Goal: Task Accomplishment & Management: Manage account settings

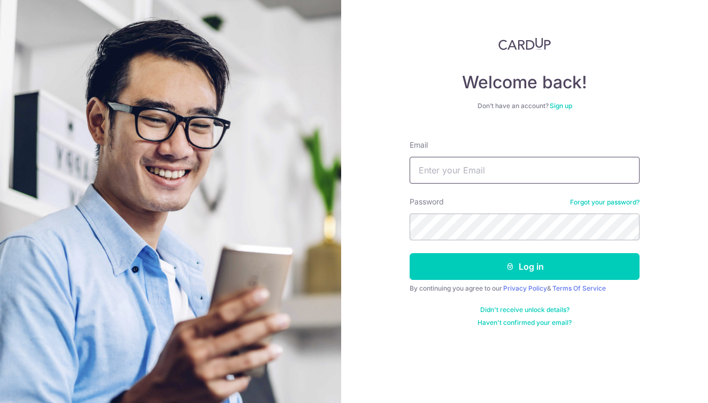
type input "[EMAIL_ADDRESS][DOMAIN_NAME]"
click at [525, 266] on button "Log in" at bounding box center [525, 266] width 230 height 27
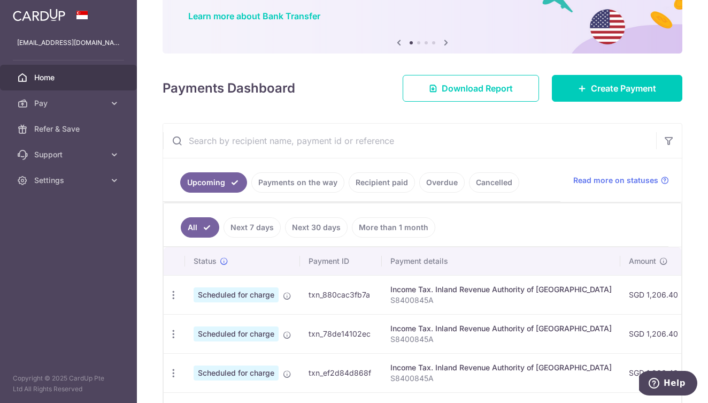
scroll to position [85, 0]
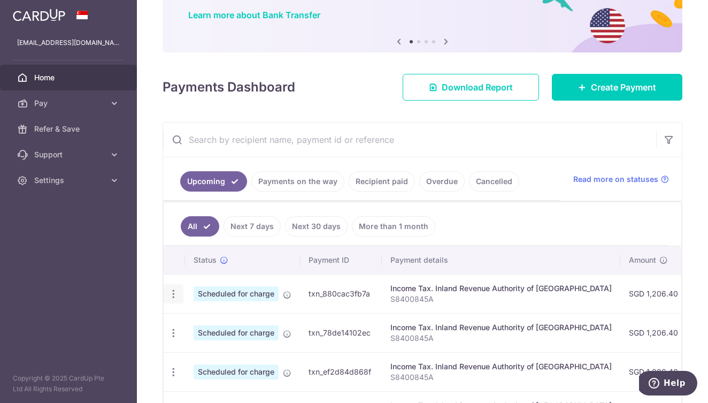
click at [177, 292] on icon "button" at bounding box center [173, 293] width 11 height 11
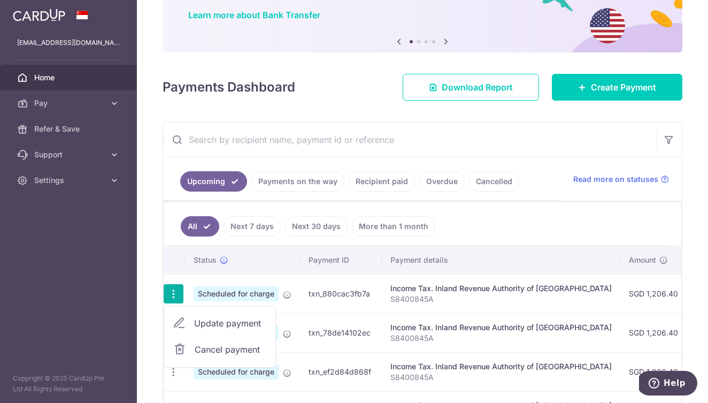
click at [191, 324] on link "Update payment" at bounding box center [219, 323] width 111 height 26
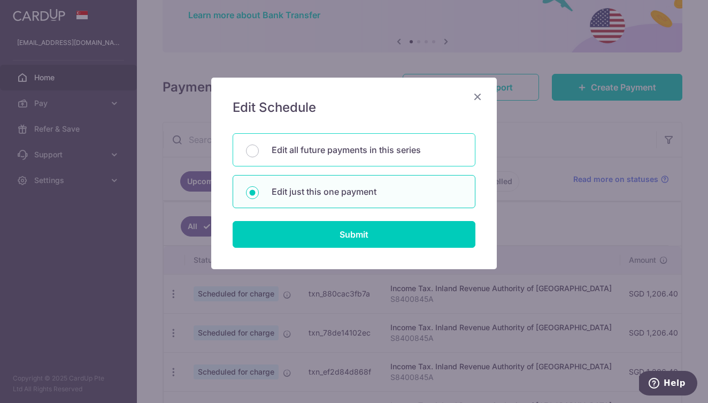
click at [309, 154] on p "Edit all future payments in this series" at bounding box center [367, 149] width 190 height 13
click at [259, 154] on input "Edit all future payments in this series" at bounding box center [252, 150] width 13 height 13
radio input "true"
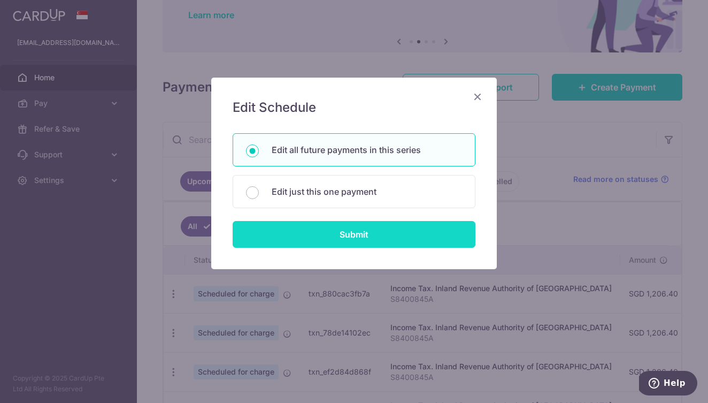
click at [289, 237] on input "Submit" at bounding box center [354, 234] width 243 height 27
radio input "true"
type input "1,206.40"
type input "S8400845A"
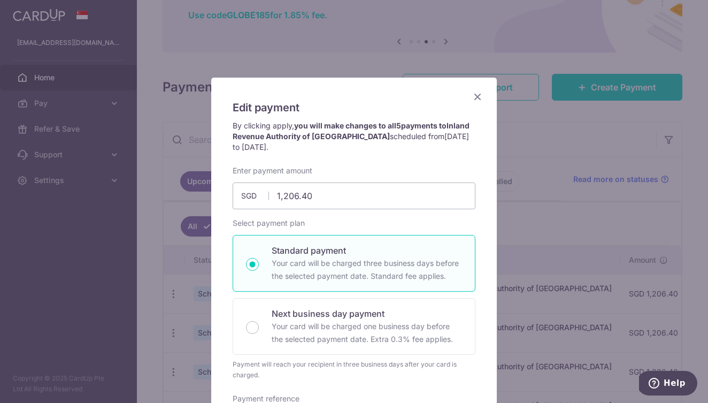
scroll to position [0, 0]
click at [474, 94] on icon "Close" at bounding box center [477, 96] width 13 height 13
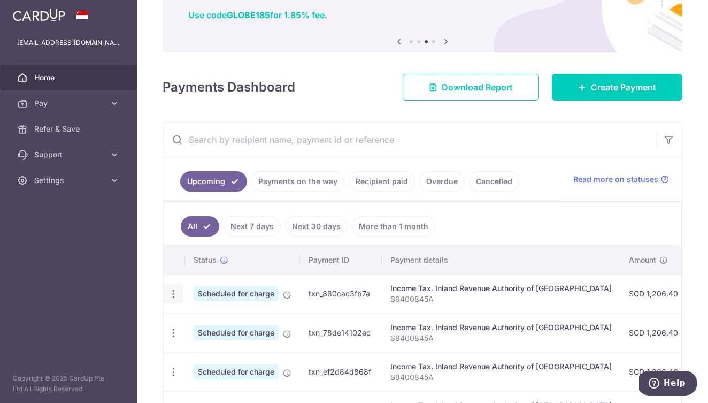
click at [177, 292] on icon "button" at bounding box center [173, 293] width 11 height 11
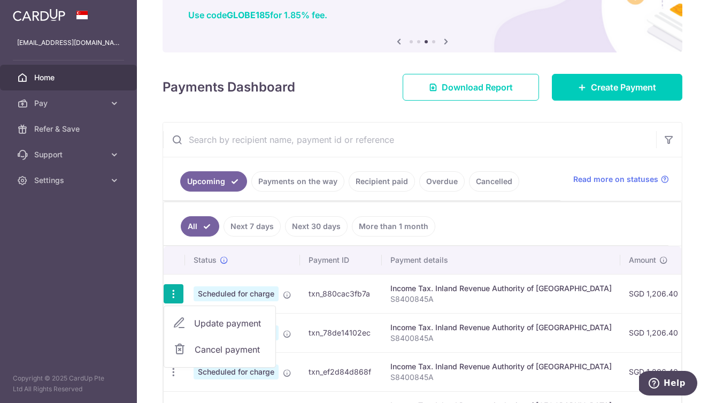
click at [183, 327] on icon at bounding box center [179, 323] width 13 height 13
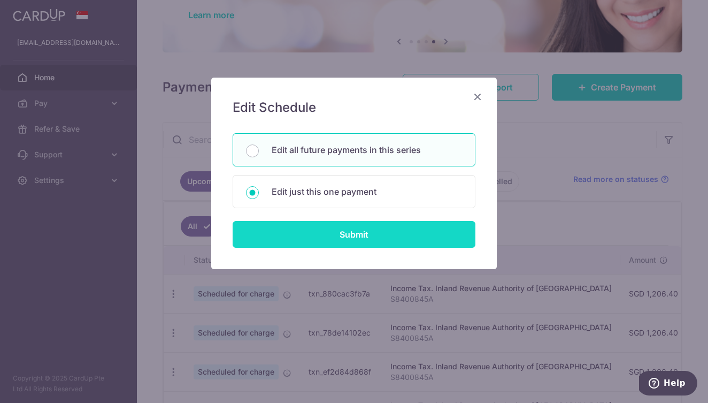
click at [268, 239] on input "Submit" at bounding box center [354, 234] width 243 height 27
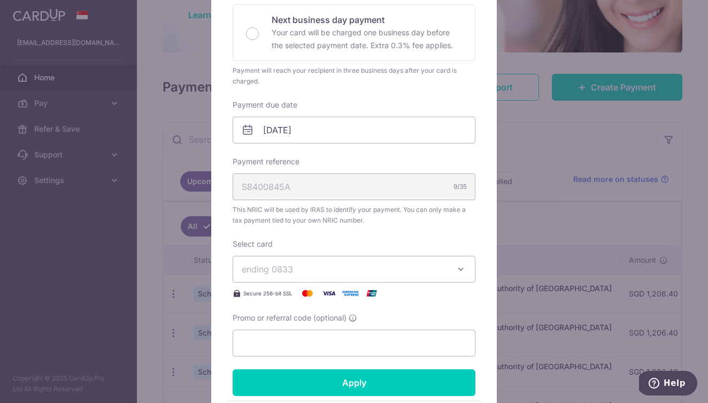
scroll to position [252, 0]
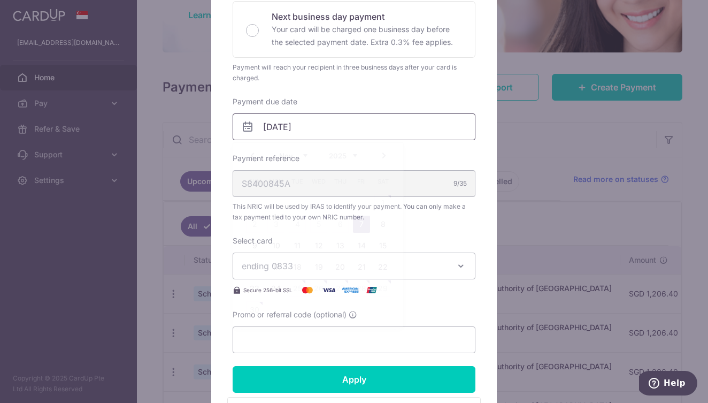
click at [279, 122] on input "07/11/2025" at bounding box center [354, 126] width 243 height 27
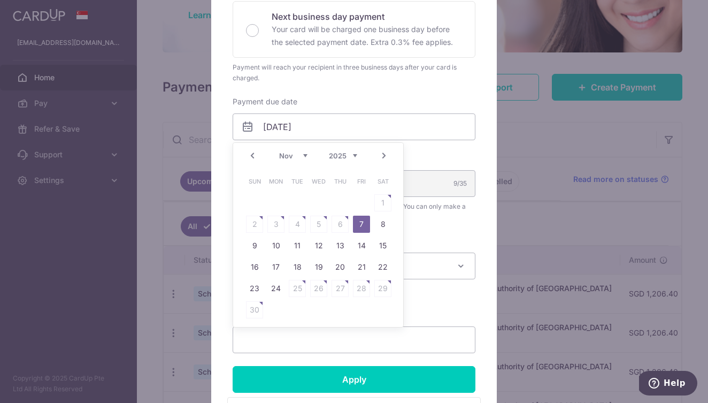
click at [339, 223] on table "Sun Mon Tue Wed Thu Fri Sat 1 2 3 4 5 6 7 8 9 10 11 12 13 14 15 16 17 18 19 20 …" at bounding box center [319, 246] width 150 height 150
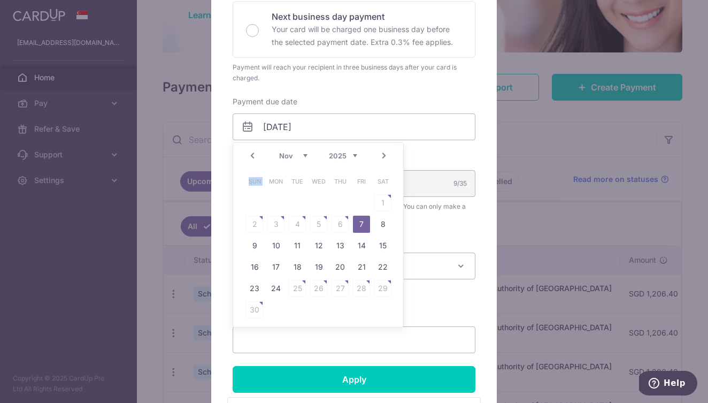
click at [339, 223] on table "Sun Mon Tue Wed Thu Fri Sat 1 2 3 4 5 6 7 8 9 10 11 12 13 14 15 16 17 18 19 20 …" at bounding box center [319, 246] width 150 height 150
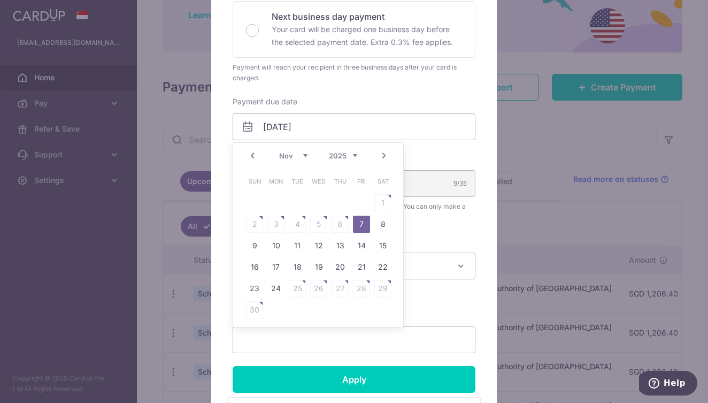
click at [385, 154] on link "Next" at bounding box center [384, 155] width 13 height 13
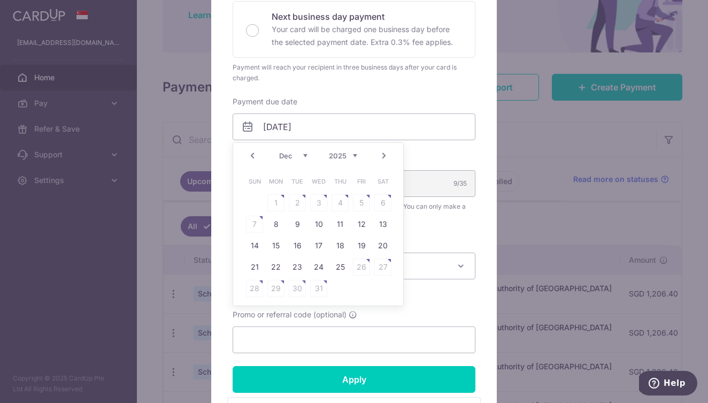
click at [254, 157] on link "Prev" at bounding box center [252, 155] width 13 height 13
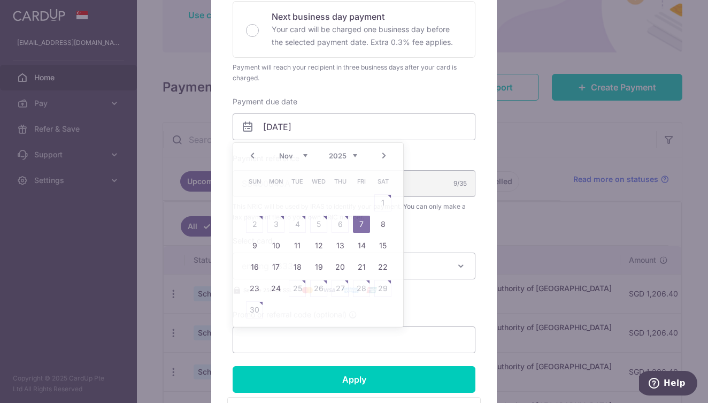
click at [448, 156] on div "Payment reference S8400845A 9/35 This NRIC will be used by IRAS to identify you…" at bounding box center [354, 188] width 243 height 70
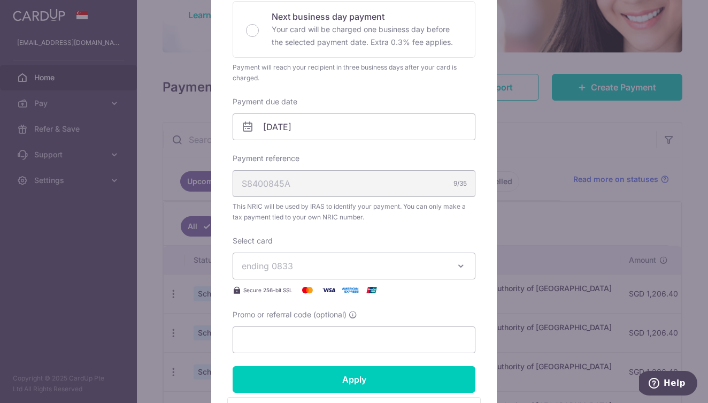
click at [309, 87] on div "Enter payment amount 1,206.40 1206.40 SGD To change the payment amount, please …" at bounding box center [354, 110] width 243 height 485
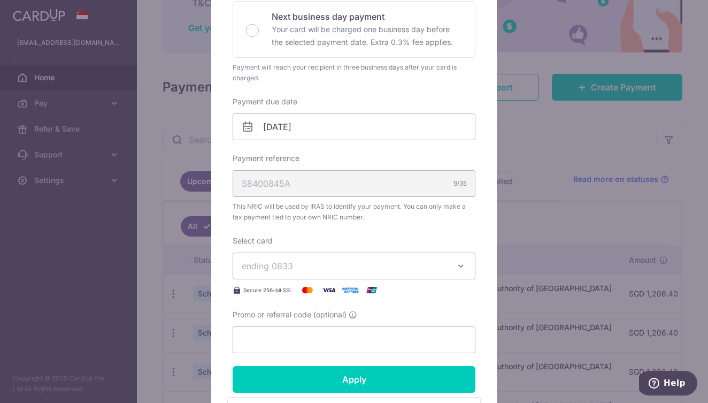
click at [301, 83] on div "Payment will reach your recipient in three business days after your card is cha…" at bounding box center [354, 72] width 243 height 21
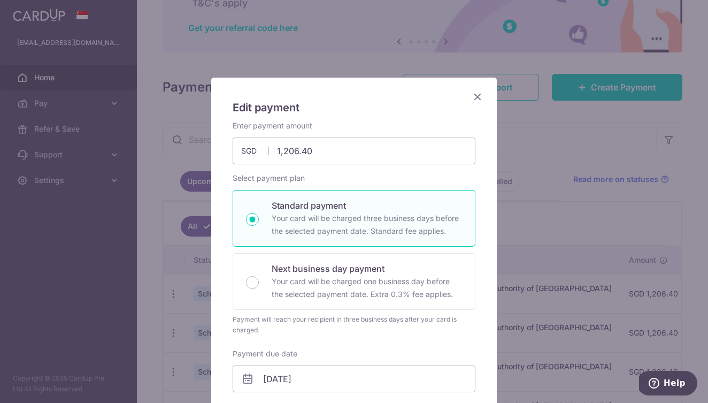
scroll to position [0, 0]
click at [477, 99] on icon "Close" at bounding box center [477, 96] width 13 height 13
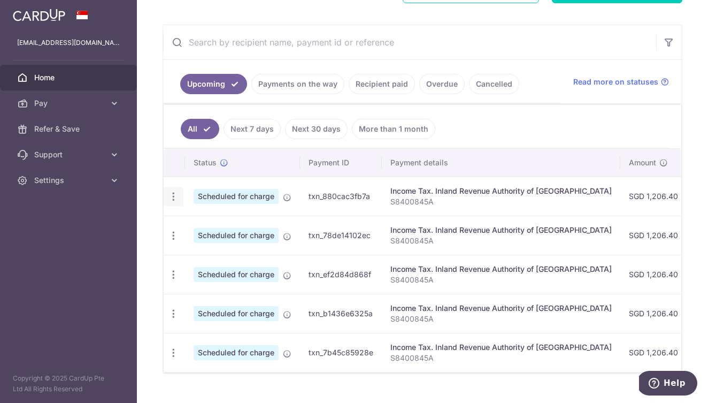
click at [177, 195] on icon "button" at bounding box center [173, 196] width 11 height 11
click at [179, 225] on icon at bounding box center [179, 225] width 13 height 13
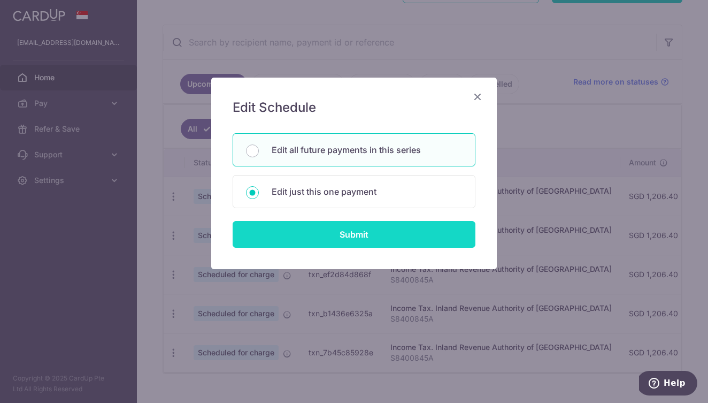
click at [299, 234] on input "Submit" at bounding box center [354, 234] width 243 height 27
radio input "true"
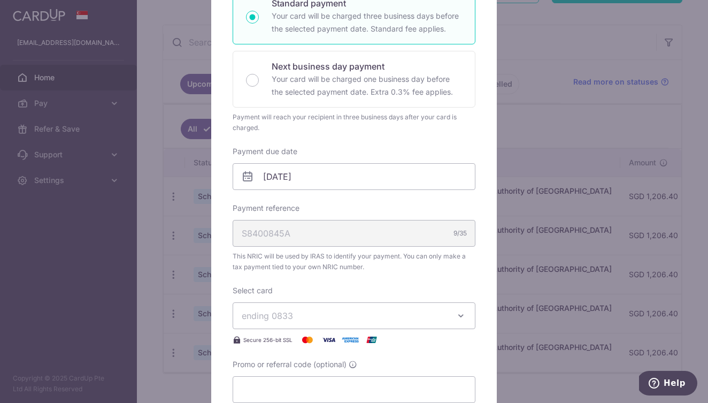
scroll to position [229, 0]
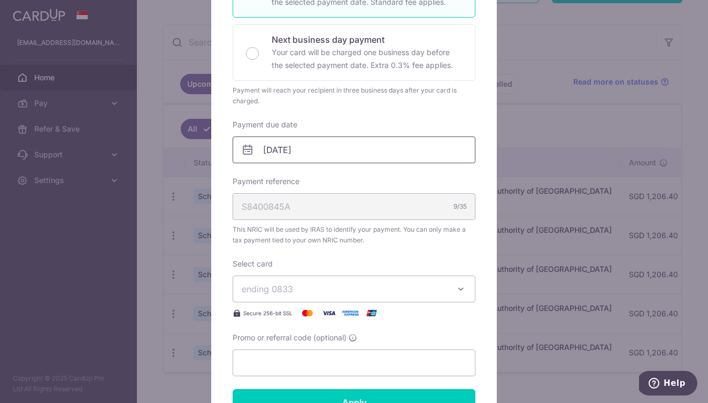
click at [285, 156] on input "07/11/2025" at bounding box center [354, 149] width 243 height 27
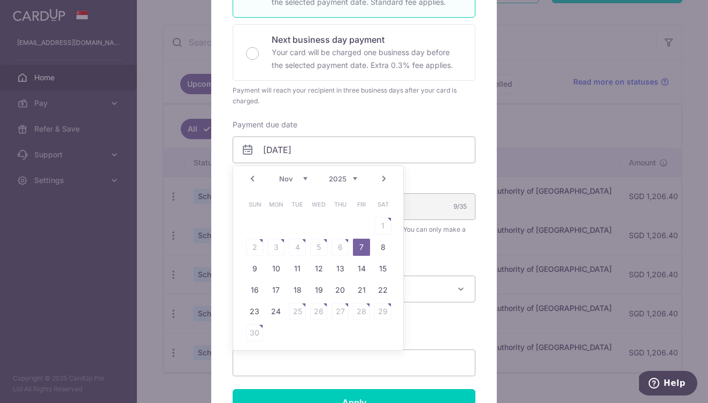
click at [275, 246] on table "Sun Mon Tue Wed Thu Fri Sat 1 2 3 4 5 6 7 8 9 10 11 12 13 14 15 16 17 18 19 20 …" at bounding box center [319, 269] width 150 height 150
click at [332, 248] on table "Sun Mon Tue Wed Thu Fri Sat 1 2 3 4 5 6 7 8 9 10 11 12 13 14 15 16 17 18 19 20 …" at bounding box center [319, 269] width 150 height 150
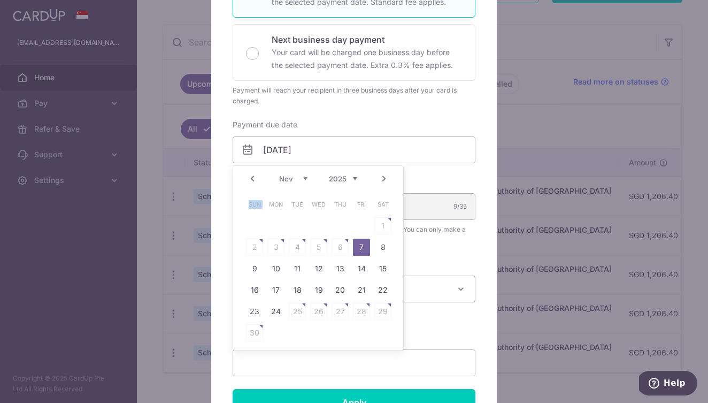
click at [315, 246] on table "Sun Mon Tue Wed Thu Fri Sat 1 2 3 4 5 6 7 8 9 10 11 12 13 14 15 16 17 18 19 20 …" at bounding box center [319, 269] width 150 height 150
click at [279, 315] on link "24" at bounding box center [276, 311] width 17 height 17
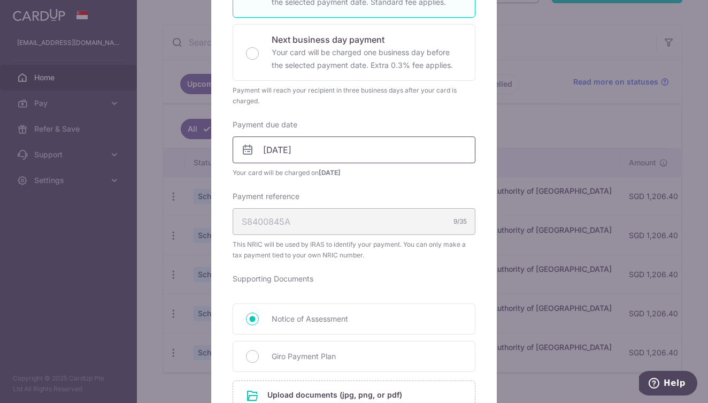
click at [302, 153] on input "[DATE]" at bounding box center [354, 149] width 243 height 27
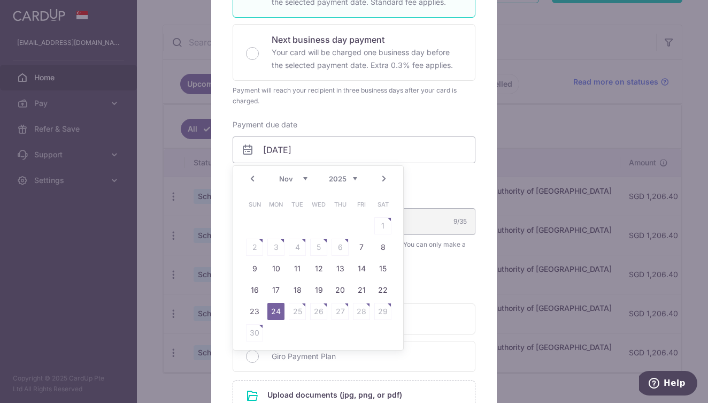
click at [254, 178] on link "Prev" at bounding box center [252, 178] width 13 height 13
click at [277, 313] on link "27" at bounding box center [276, 311] width 17 height 17
type input "[DATE]"
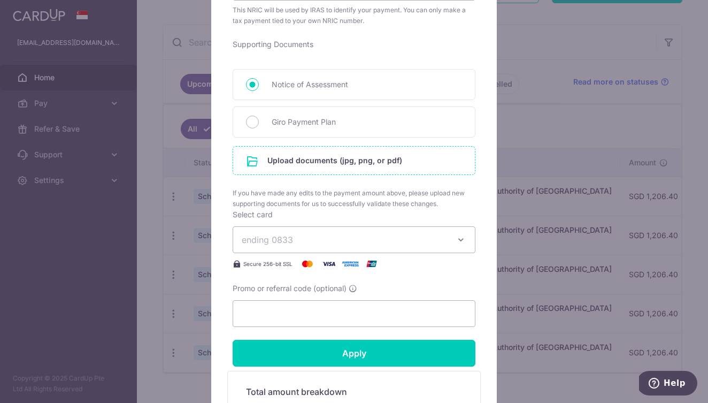
scroll to position [464, 0]
click at [262, 237] on span "ending 0833" at bounding box center [267, 239] width 51 height 11
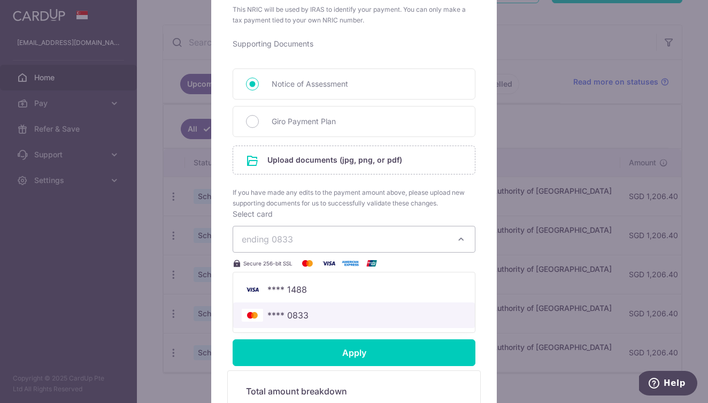
click at [271, 313] on span "**** 0833" at bounding box center [288, 315] width 41 height 13
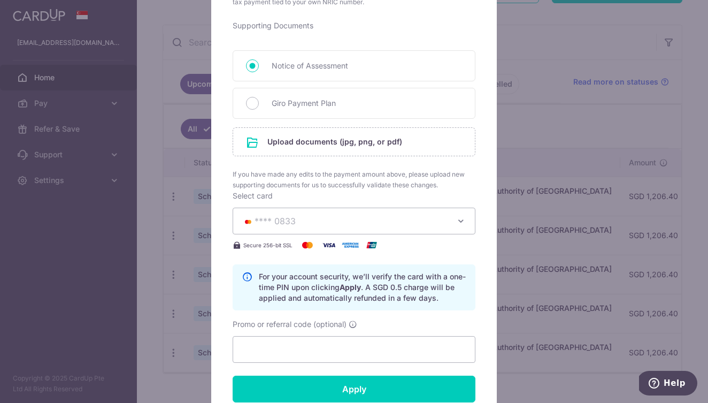
scroll to position [482, 0]
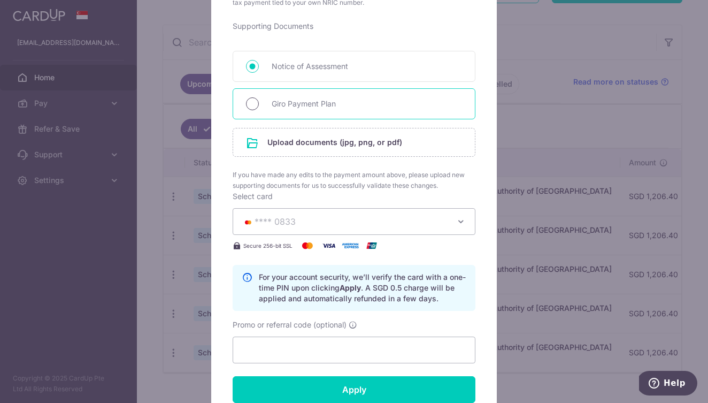
click at [254, 105] on input "Giro Payment Plan" at bounding box center [252, 103] width 13 height 13
radio input "true"
click at [267, 139] on input "file" at bounding box center [354, 142] width 242 height 28
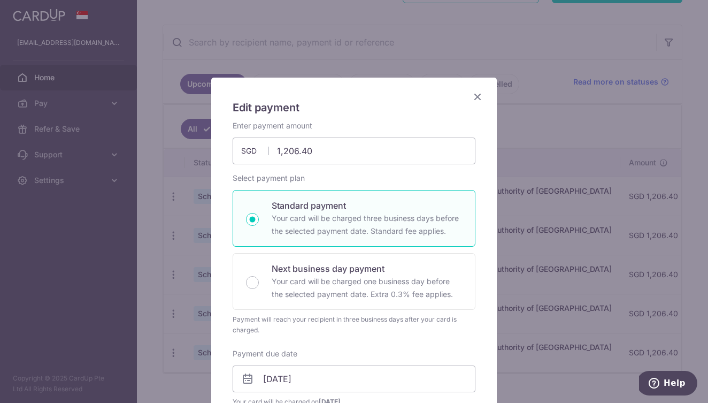
scroll to position [0, 0]
drag, startPoint x: 322, startPoint y: 150, endPoint x: 284, endPoint y: 147, distance: 38.1
click at [284, 147] on input "1,206.40" at bounding box center [354, 151] width 243 height 27
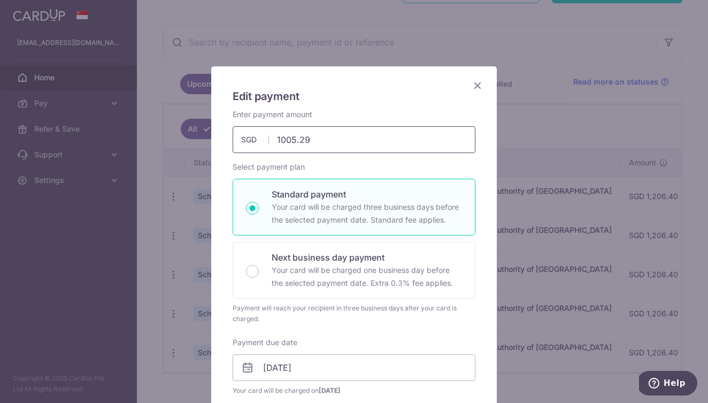
scroll to position [17, 0]
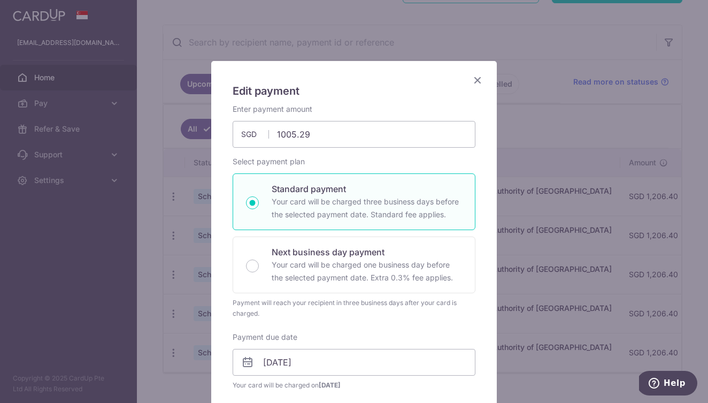
type input "1,005.29"
click at [278, 188] on p "Standard payment" at bounding box center [367, 188] width 190 height 13
click at [259, 196] on input "Standard payment Your card will be charged three business days before the selec…" at bounding box center [252, 202] width 13 height 13
radio input "true"
click at [257, 369] on input "Payment due date" at bounding box center [354, 362] width 243 height 27
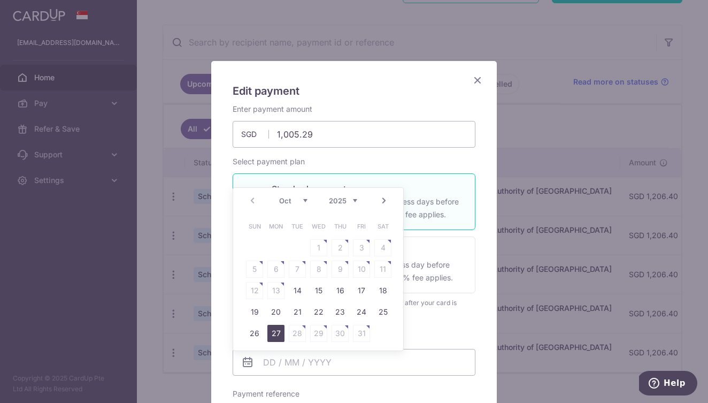
click at [275, 333] on link "27" at bounding box center [276, 333] width 17 height 17
type input "27/10/2025"
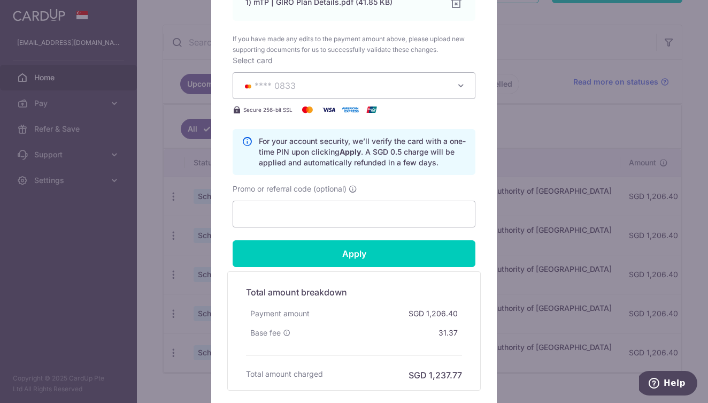
scroll to position [679, 0]
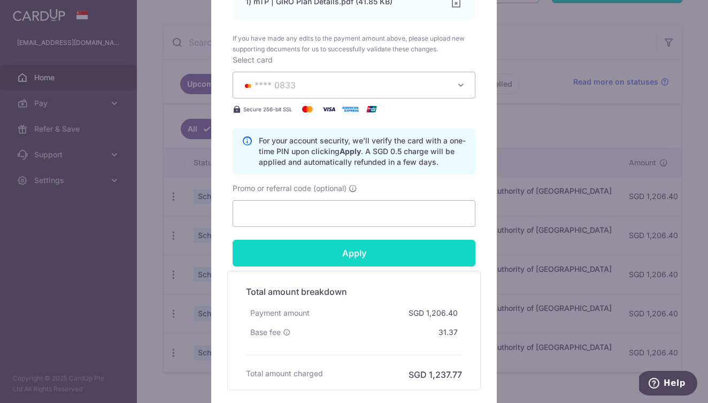
click at [314, 255] on input "Apply" at bounding box center [354, 253] width 243 height 27
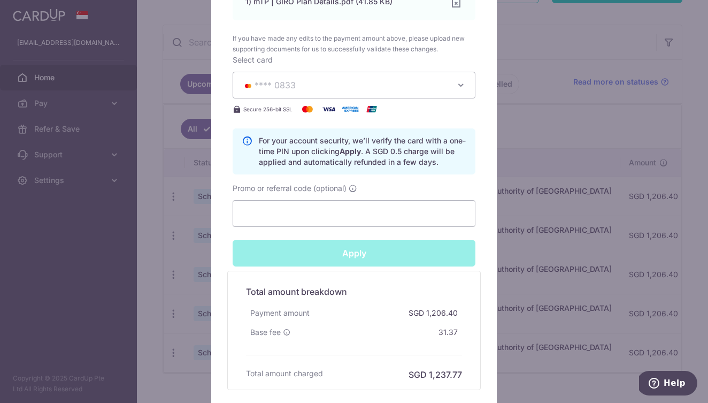
type input "Successfully Applied"
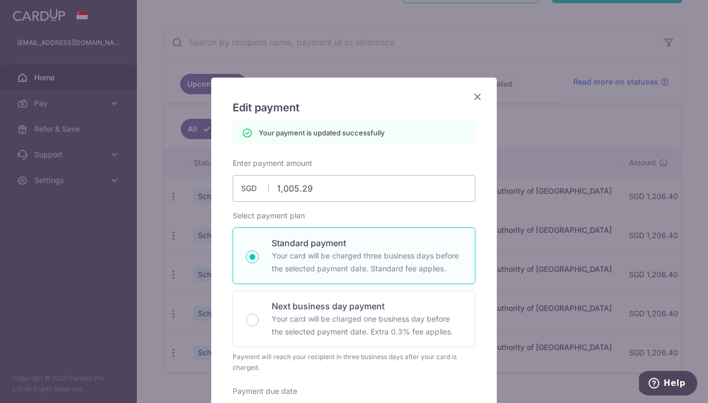
scroll to position [0, 0]
click at [475, 96] on icon "Close" at bounding box center [477, 96] width 13 height 13
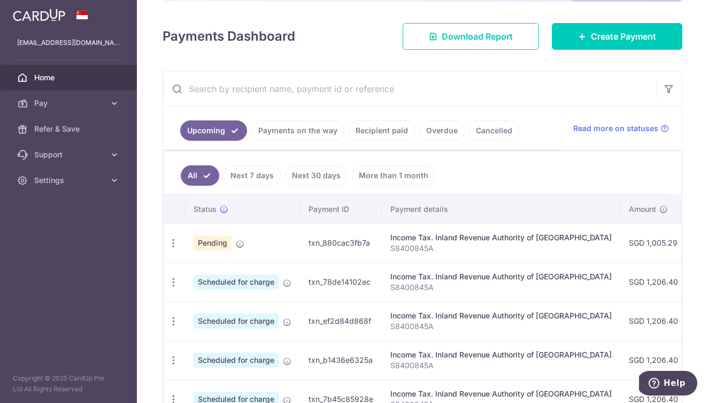
scroll to position [154, 0]
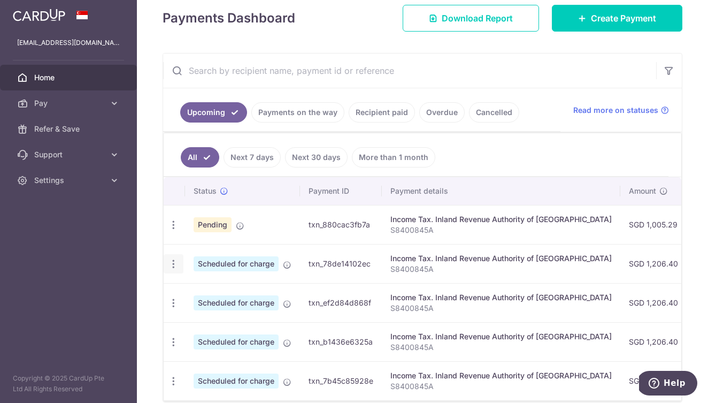
click at [180, 265] on div "Update payment Cancel payment" at bounding box center [174, 264] width 20 height 20
click at [171, 264] on icon "button" at bounding box center [173, 263] width 11 height 11
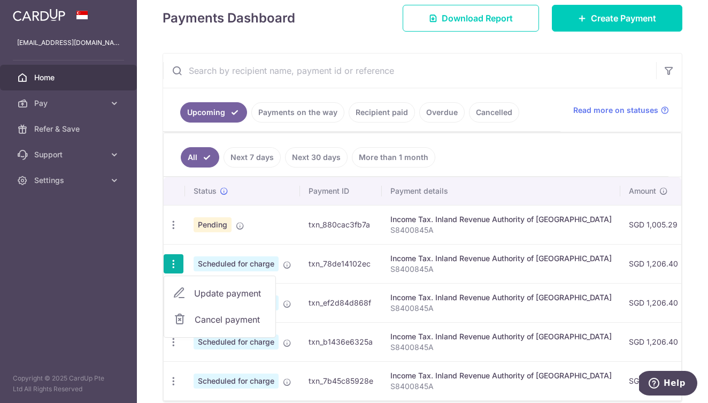
click at [178, 299] on icon at bounding box center [179, 293] width 13 height 13
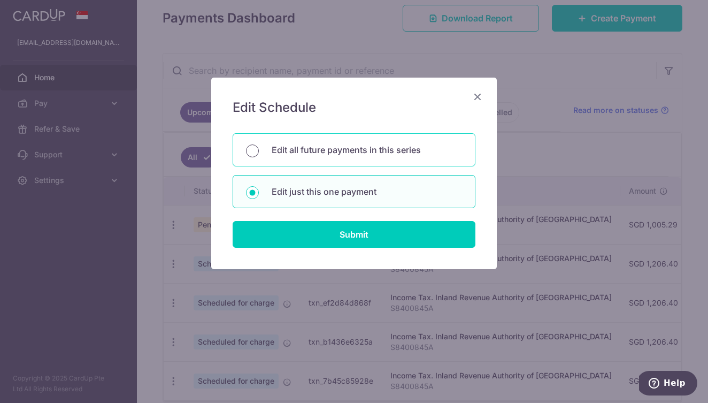
click at [257, 148] on input "Edit all future payments in this series" at bounding box center [252, 150] width 13 height 13
radio input "true"
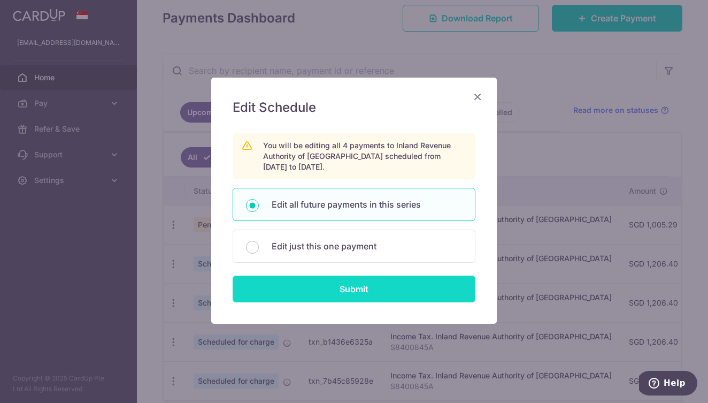
click at [269, 279] on input "Submit" at bounding box center [354, 289] width 243 height 27
radio input "true"
type input "1,206.40"
type input "S8400845A"
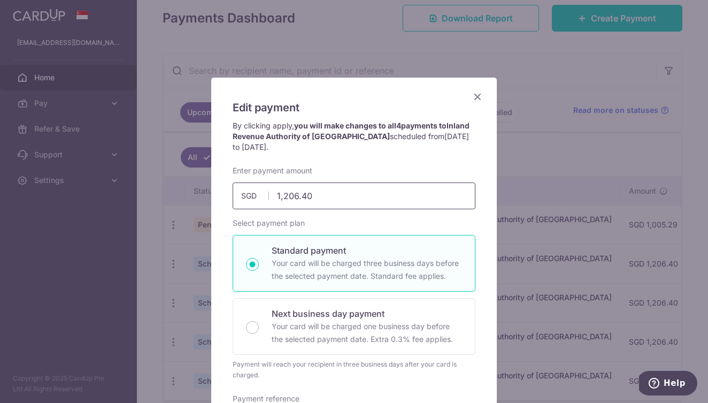
scroll to position [0, 0]
click at [482, 94] on icon "Close" at bounding box center [477, 96] width 13 height 13
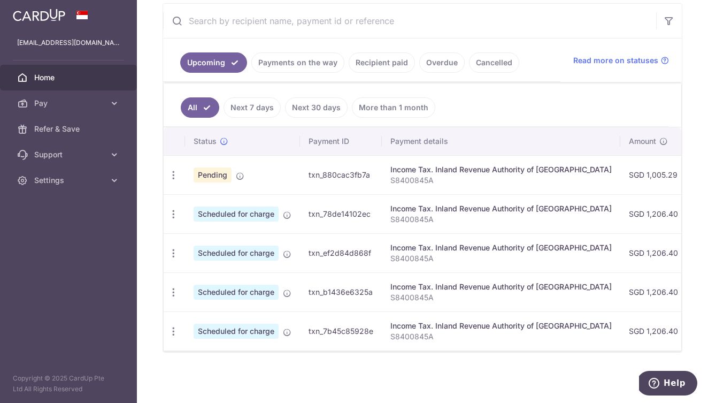
scroll to position [203, 0]
click at [179, 217] on div "Update payment Cancel payment" at bounding box center [174, 214] width 20 height 20
click at [174, 217] on icon "button" at bounding box center [173, 214] width 11 height 11
click at [179, 246] on icon at bounding box center [179, 243] width 13 height 13
radio input "true"
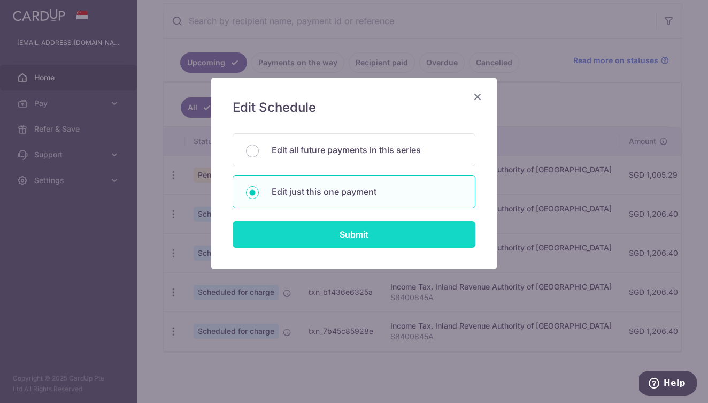
click at [275, 232] on input "Submit" at bounding box center [354, 234] width 243 height 27
radio input "true"
type input "1,206.40"
type input "08/12/2025"
type input "S8400845A"
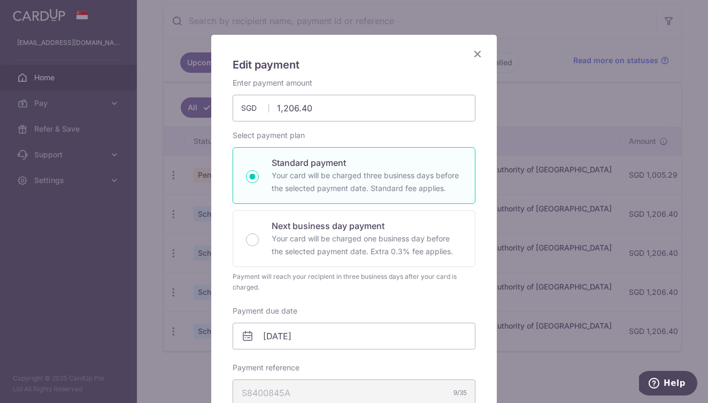
scroll to position [47, 0]
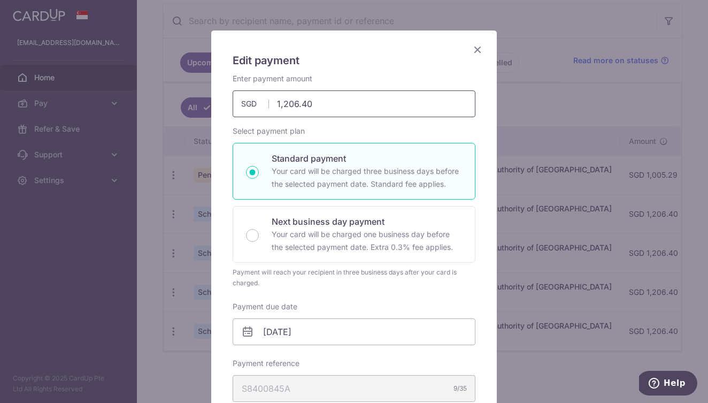
drag, startPoint x: 329, startPoint y: 101, endPoint x: 245, endPoint y: 101, distance: 84.0
click at [245, 101] on div "1,206.40 1206.40 SGD" at bounding box center [354, 103] width 243 height 27
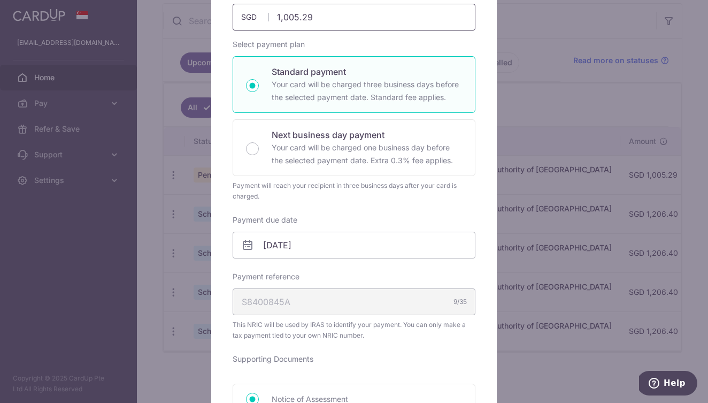
scroll to position [134, 0]
type input "1,005.29"
click at [280, 253] on input "08/12/2025" at bounding box center [354, 244] width 243 height 27
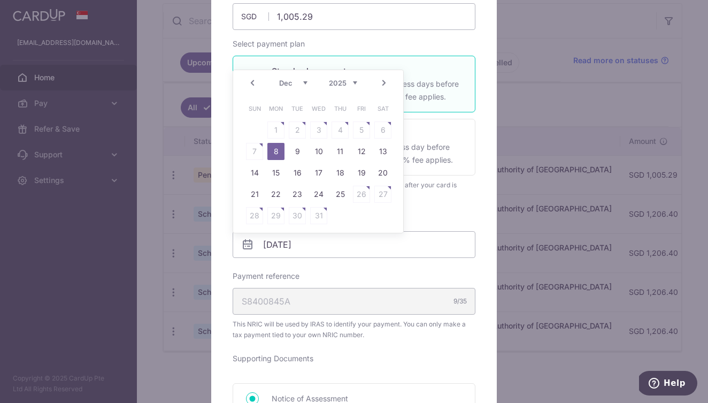
click at [250, 84] on link "Prev" at bounding box center [252, 83] width 13 height 13
click at [382, 82] on link "Next" at bounding box center [384, 83] width 13 height 13
click at [274, 215] on link "24" at bounding box center [276, 215] width 17 height 17
type input "[DATE]"
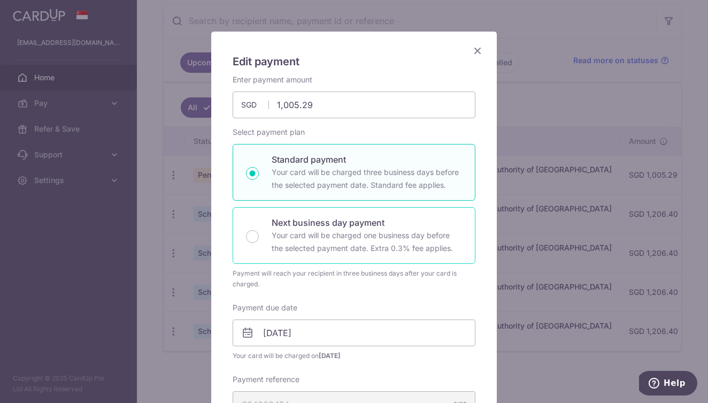
scroll to position [92, 0]
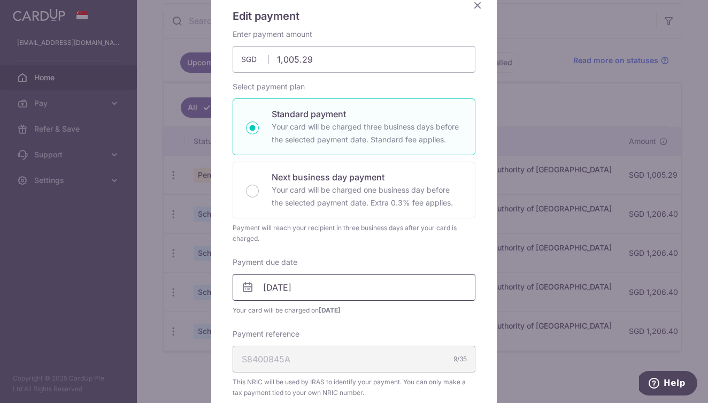
click at [283, 283] on input "[DATE]" at bounding box center [354, 287] width 243 height 27
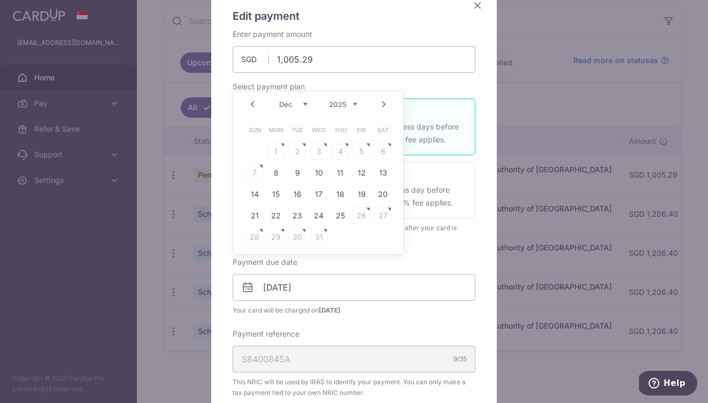
click at [252, 103] on link "Prev" at bounding box center [252, 104] width 13 height 13
click at [277, 235] on link "24" at bounding box center [276, 236] width 17 height 17
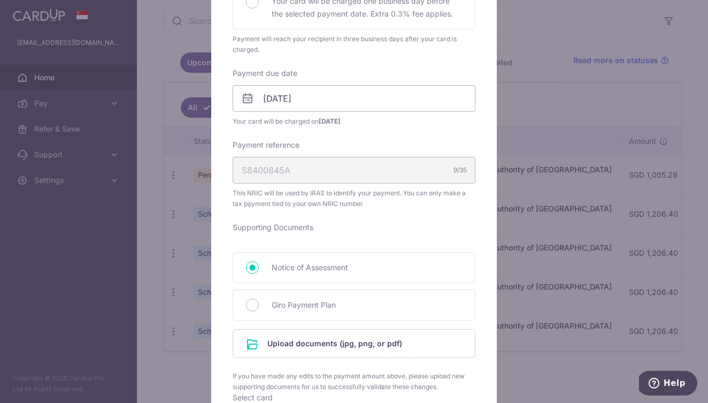
scroll to position [281, 0]
click at [248, 303] on input "Giro Payment Plan" at bounding box center [252, 304] width 13 height 13
radio input "true"
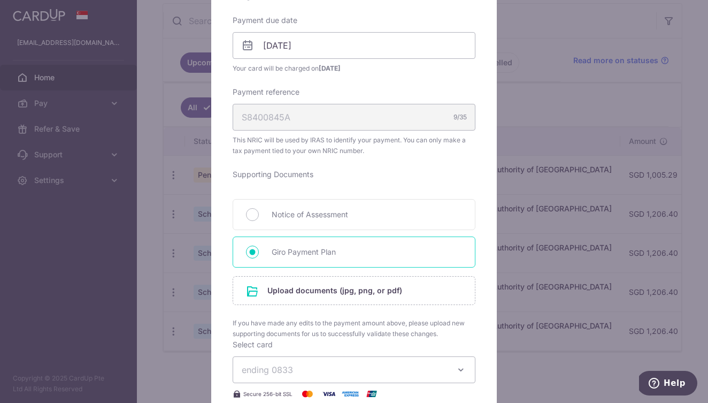
scroll to position [336, 0]
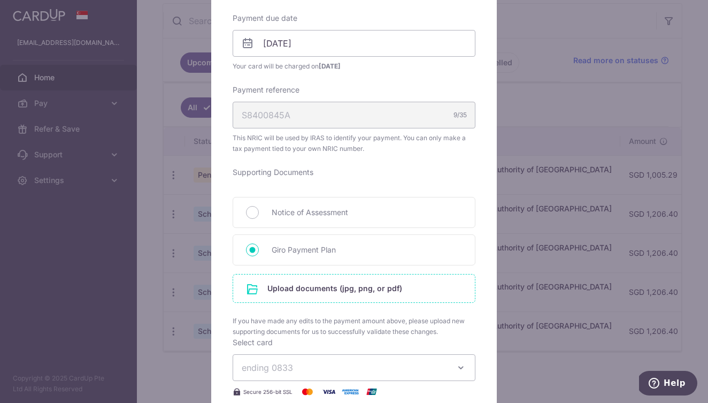
click at [273, 286] on input "file" at bounding box center [354, 289] width 242 height 28
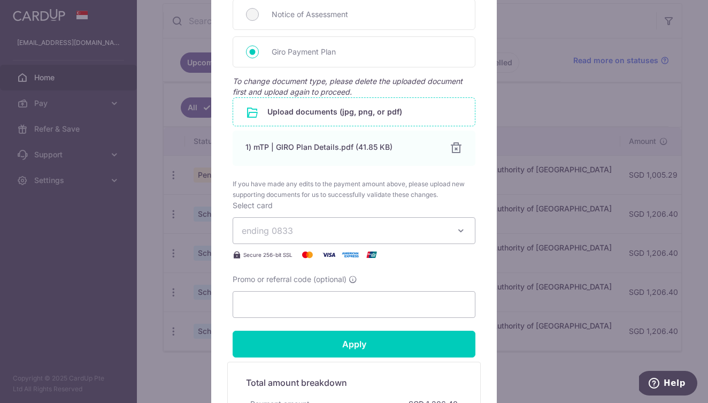
scroll to position [534, 0]
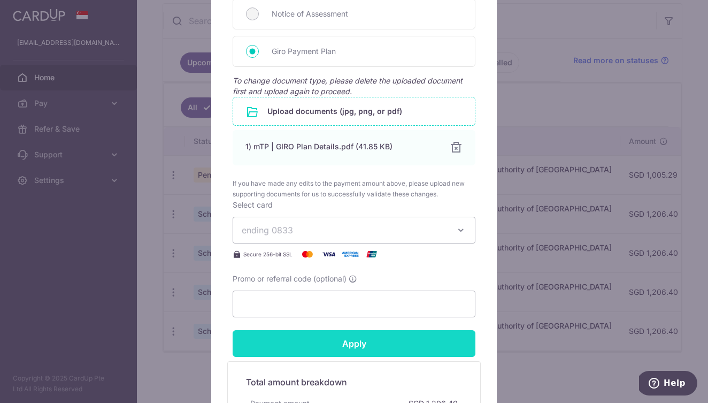
click at [392, 344] on input "Apply" at bounding box center [354, 343] width 243 height 27
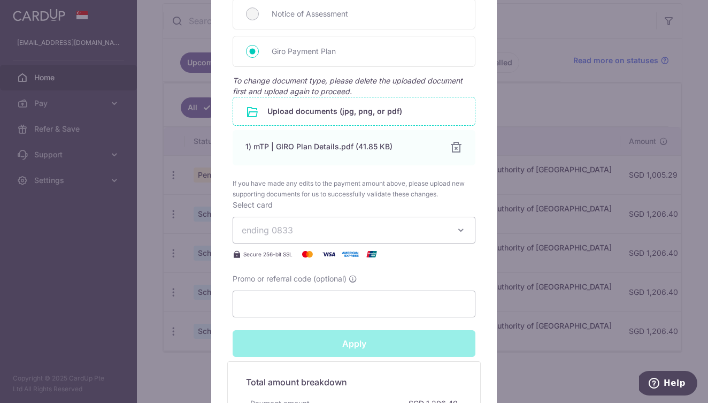
type input "Successfully Applied"
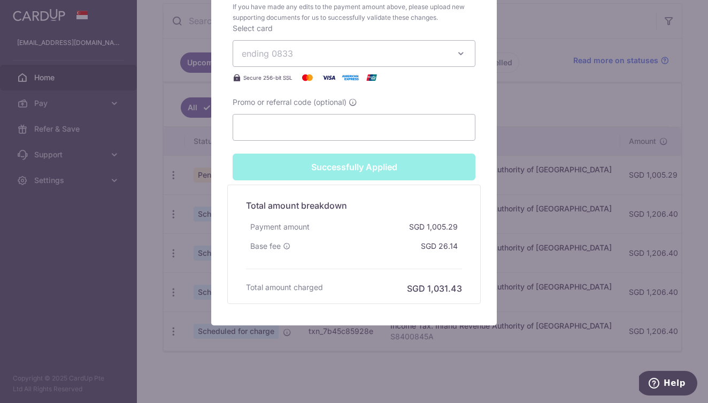
scroll to position [748, 0]
click at [416, 165] on div "Successfully Applied" at bounding box center [354, 167] width 256 height 27
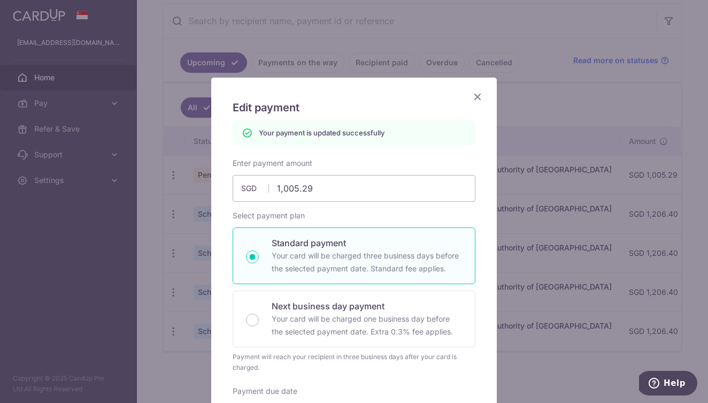
scroll to position [0, 0]
click at [477, 96] on icon "Close" at bounding box center [477, 96] width 13 height 13
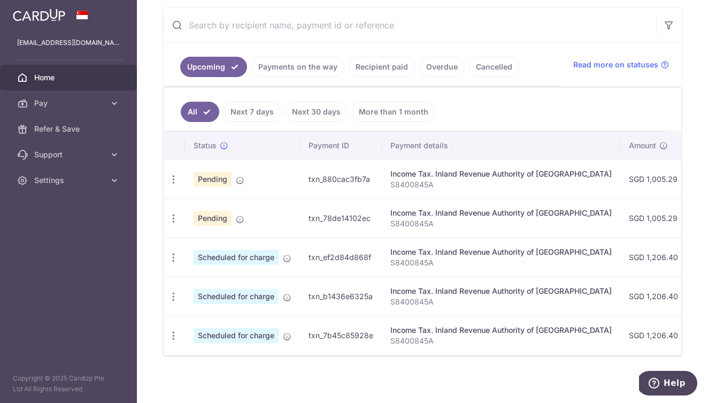
scroll to position [200, 0]
click at [177, 255] on icon "button" at bounding box center [173, 256] width 11 height 11
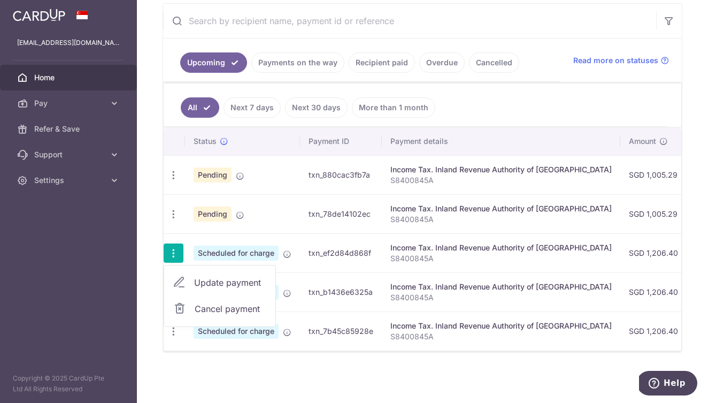
scroll to position [203, 0]
click at [182, 286] on icon at bounding box center [179, 282] width 13 height 13
radio input "true"
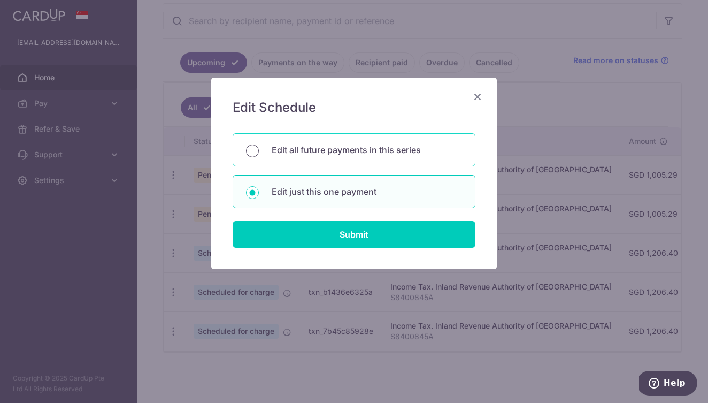
click at [250, 149] on input "Edit all future payments in this series" at bounding box center [252, 150] width 13 height 13
radio input "true"
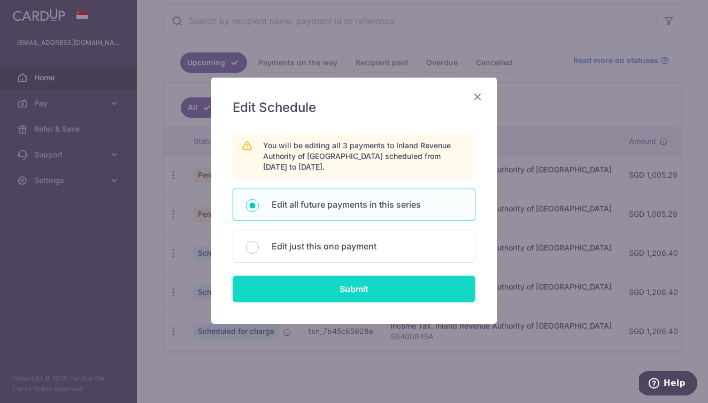
click at [277, 287] on input "Submit" at bounding box center [354, 289] width 243 height 27
radio input "true"
type input "1,206.40"
type input "S8400845A"
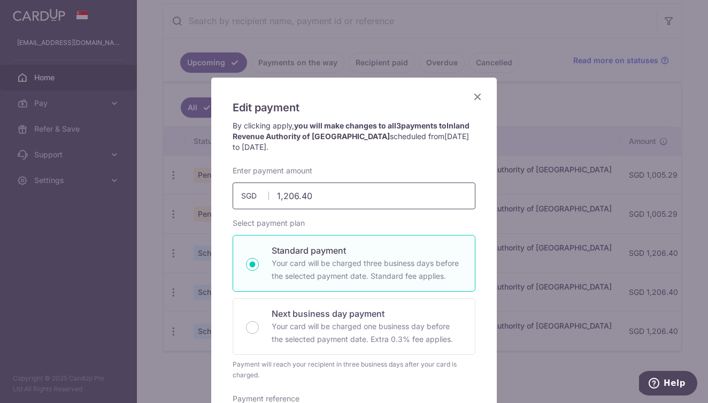
drag, startPoint x: 318, startPoint y: 196, endPoint x: 251, endPoint y: 189, distance: 67.2
click at [251, 189] on input "1,206.40" at bounding box center [354, 195] width 243 height 27
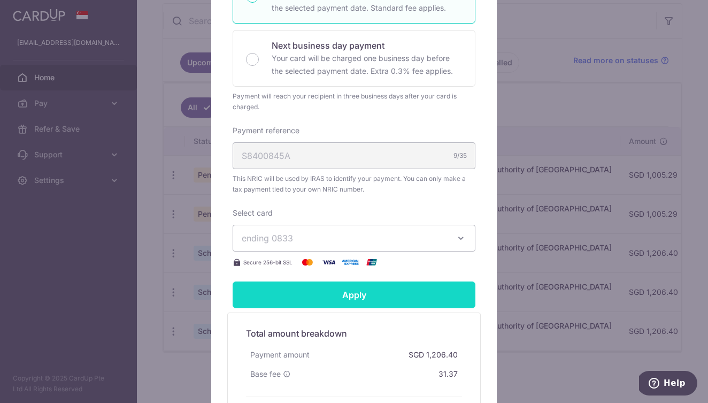
scroll to position [269, 0]
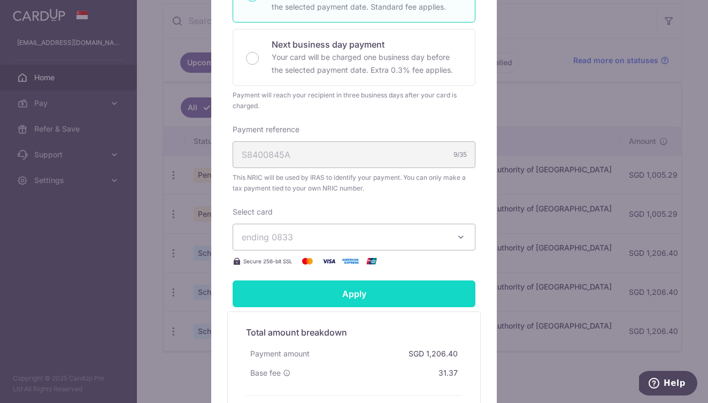
type input "1,005.29"
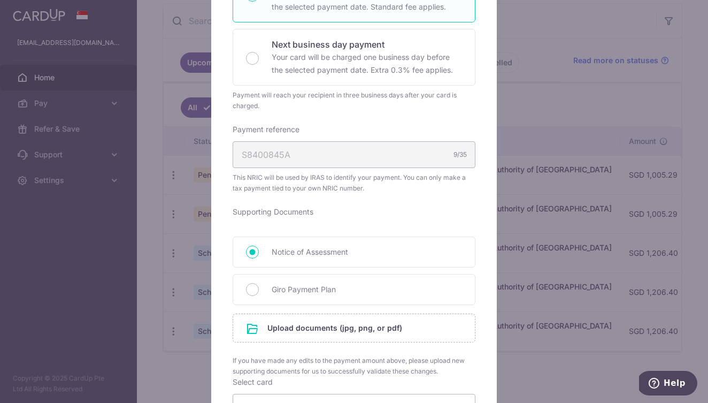
click at [312, 303] on form "By clicking apply, you will make changes to all 3 payments to Inland Revenue Au…" at bounding box center [354, 226] width 243 height 750
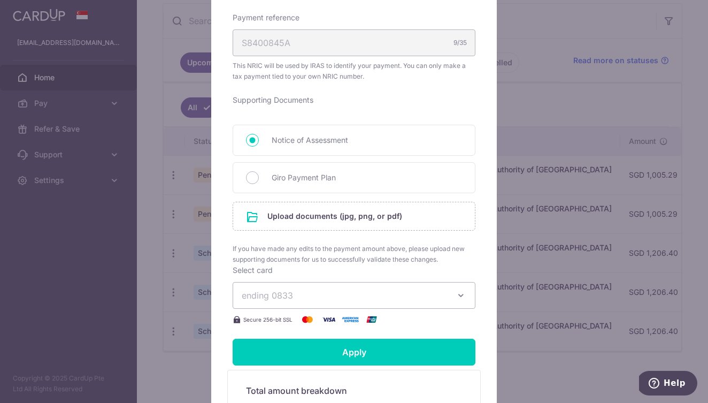
scroll to position [388, 0]
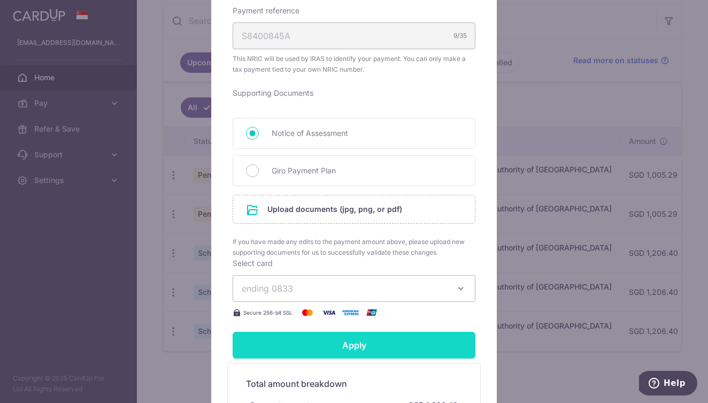
click at [311, 344] on input "Apply" at bounding box center [354, 345] width 243 height 27
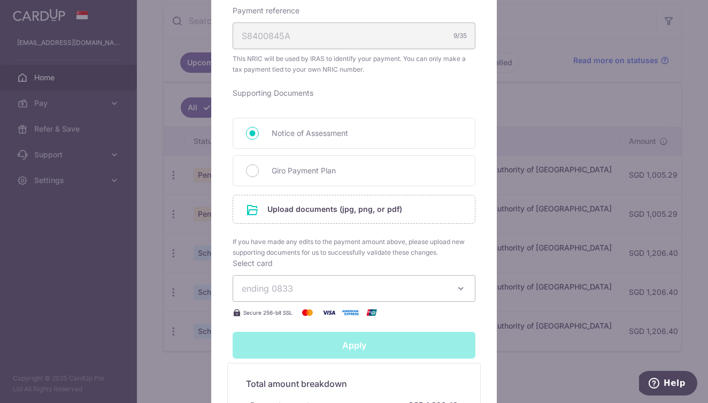
type input "Successfully Applied"
click at [311, 319] on img at bounding box center [307, 312] width 21 height 13
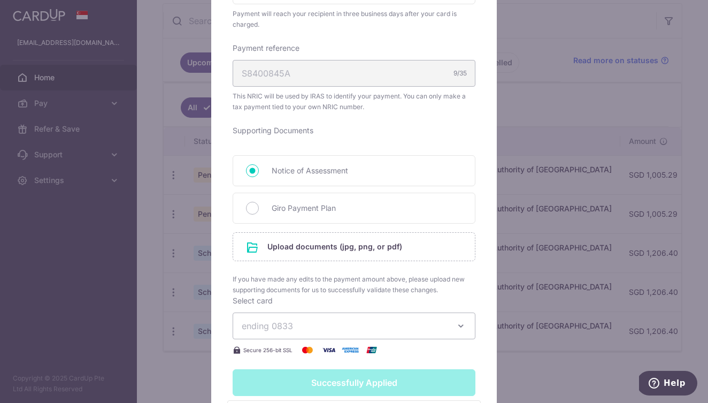
click at [311, 344] on img at bounding box center [307, 350] width 21 height 13
click at [260, 206] on div "Giro Payment Plan" at bounding box center [354, 208] width 243 height 31
click at [253, 208] on input "Giro Payment Plan" at bounding box center [252, 208] width 13 height 13
radio input "true"
click at [273, 245] on input "file" at bounding box center [354, 247] width 242 height 28
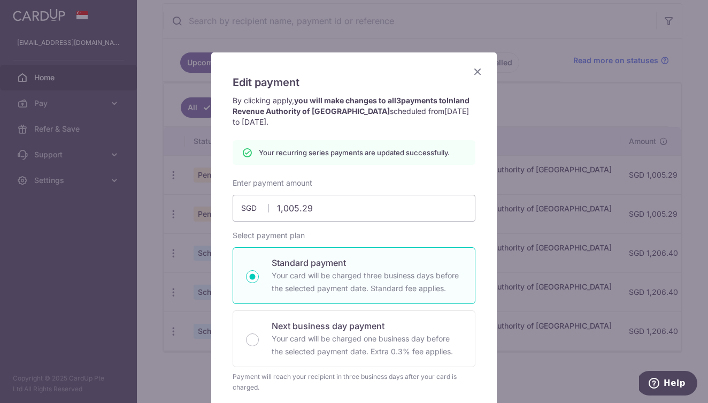
scroll to position [24, 0]
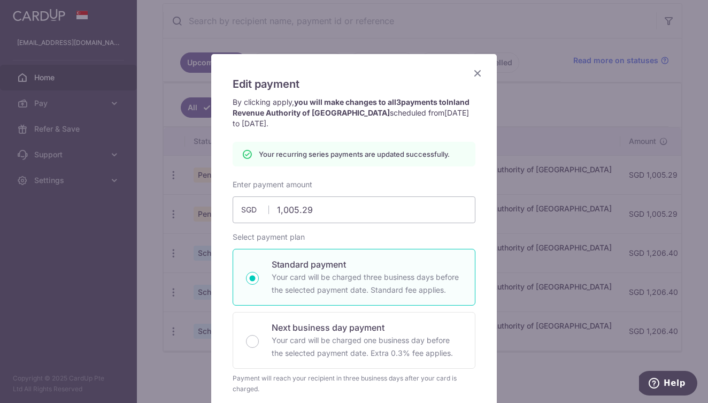
click at [475, 72] on icon "Close" at bounding box center [477, 72] width 13 height 13
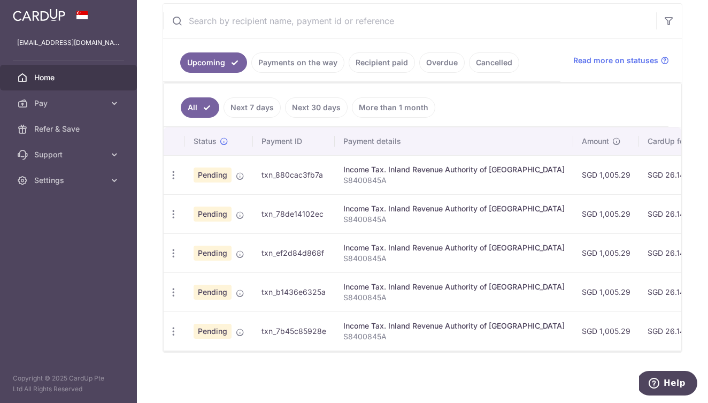
scroll to position [203, 0]
click at [173, 251] on icon "button" at bounding box center [173, 253] width 11 height 11
click at [189, 284] on link "Update payment" at bounding box center [219, 283] width 111 height 26
radio input "true"
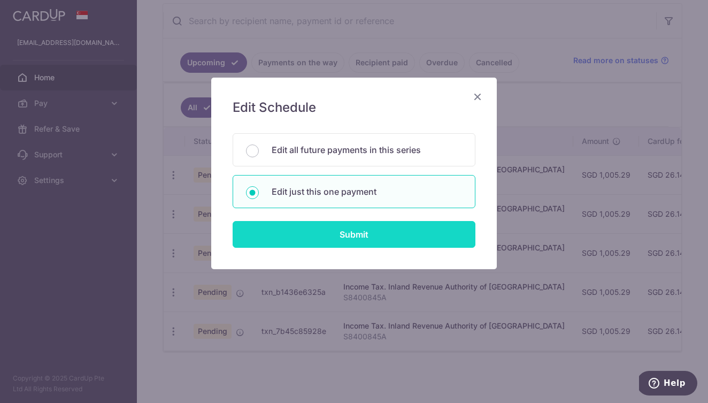
click at [259, 227] on input "Submit" at bounding box center [354, 234] width 243 height 27
radio input "true"
type input "1,005.29"
type input "07/01/2026"
type input "S8400845A"
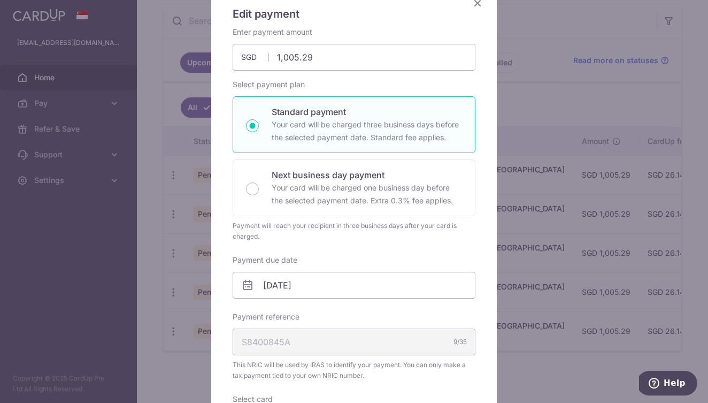
scroll to position [103, 0]
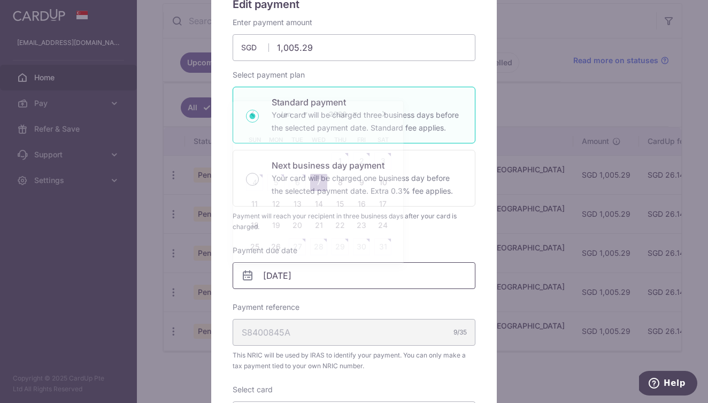
click at [291, 271] on input "07/01/2026" at bounding box center [354, 275] width 243 height 27
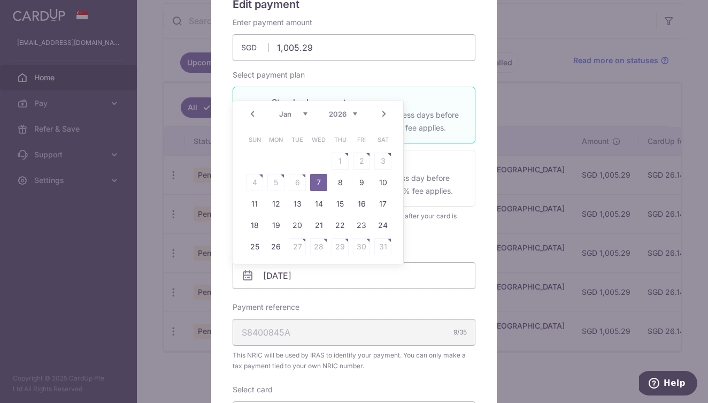
click at [286, 118] on div "Jan Feb Mar Apr May Jun Jul Aug Sep Oct Nov Dec 2025 2026" at bounding box center [318, 114] width 78 height 9
click at [249, 109] on link "Prev" at bounding box center [252, 114] width 13 height 13
click at [340, 223] on link "25" at bounding box center [340, 225] width 17 height 17
type input "25/12/2025"
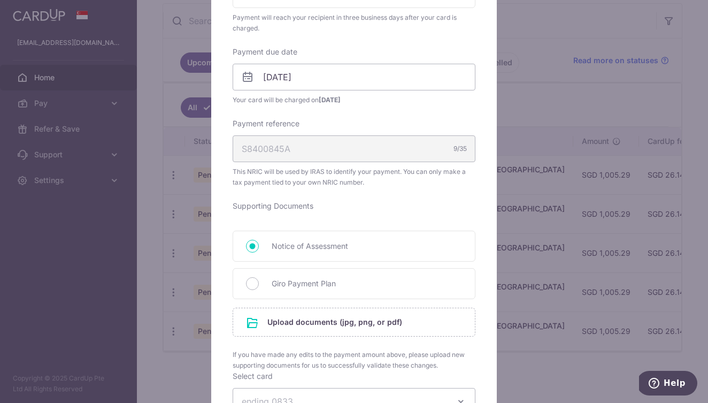
scroll to position [303, 0]
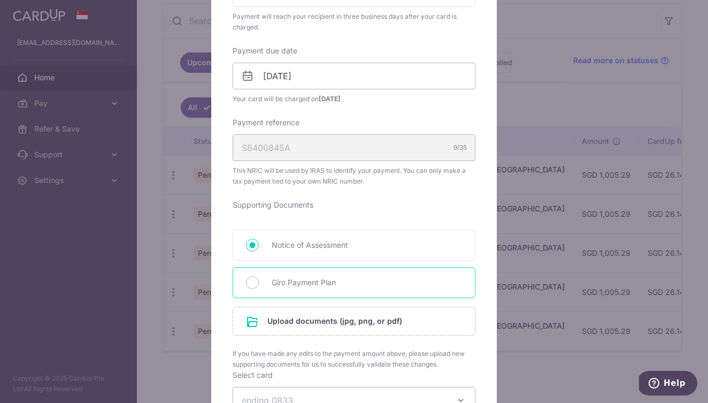
click at [325, 286] on span "Giro Payment Plan" at bounding box center [367, 282] width 190 height 13
click at [259, 286] on input "Giro Payment Plan" at bounding box center [252, 282] width 13 height 13
radio input "true"
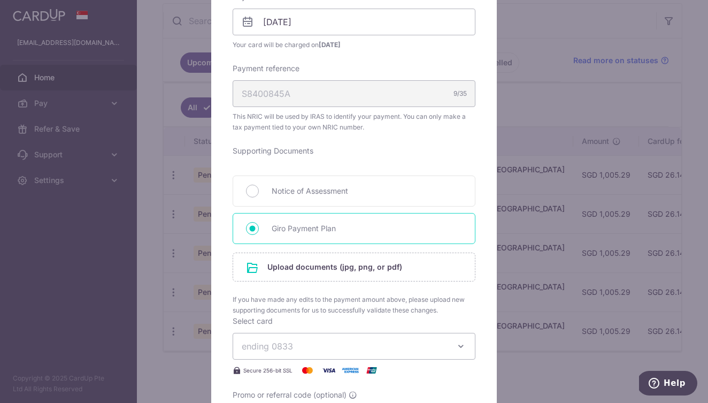
scroll to position [359, 0]
click at [332, 264] on input "file" at bounding box center [354, 265] width 242 height 28
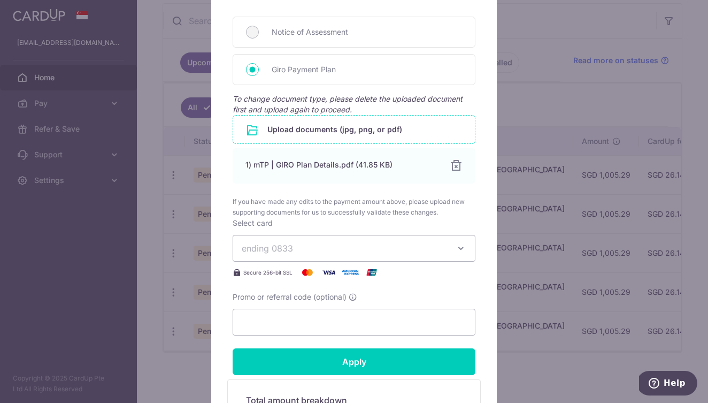
scroll to position [525, 0]
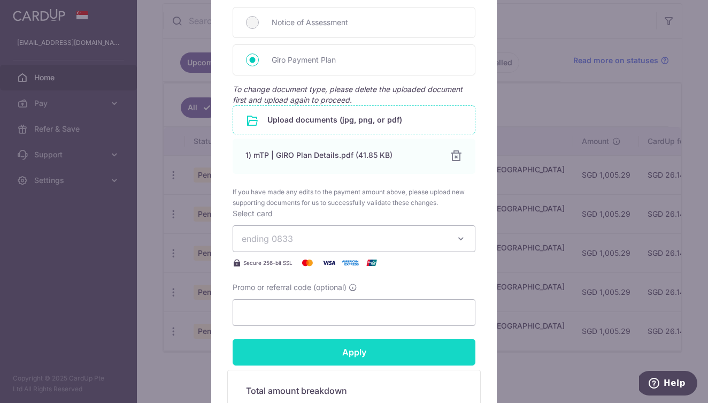
click at [447, 340] on input "Apply" at bounding box center [354, 352] width 243 height 27
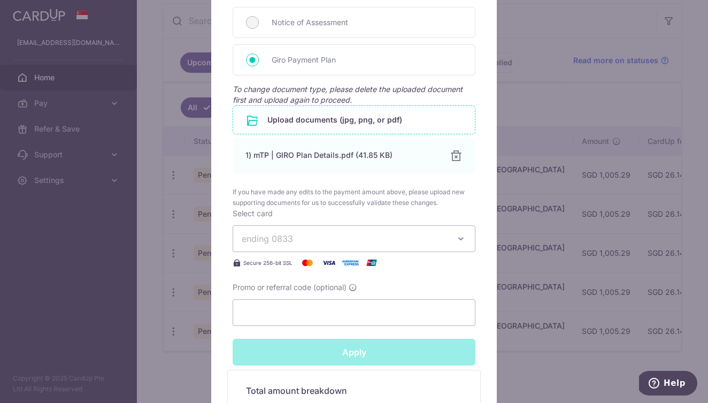
type input "Successfully Applied"
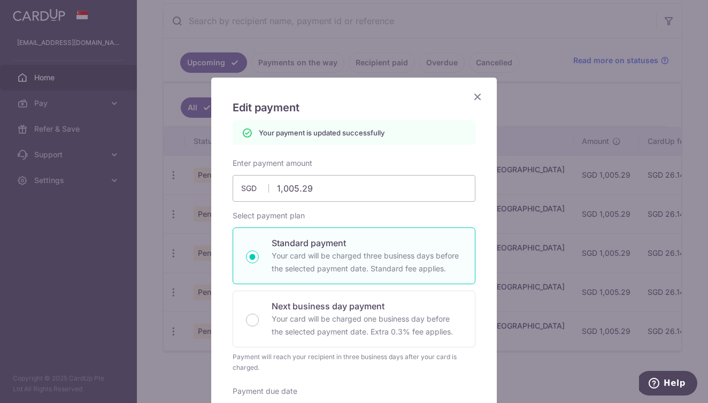
scroll to position [0, 0]
click at [478, 98] on icon "Close" at bounding box center [477, 96] width 13 height 13
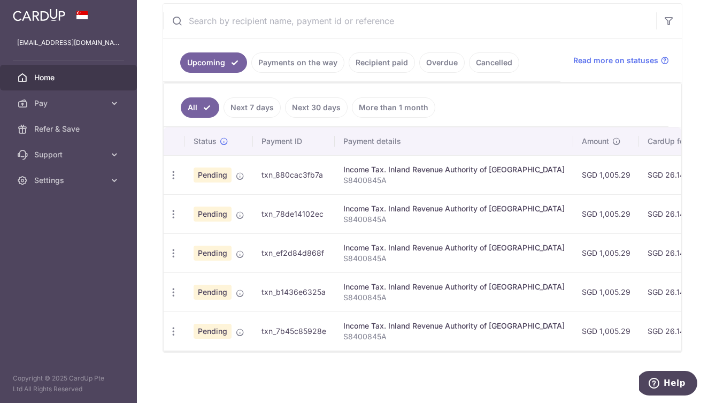
scroll to position [203, 0]
click at [174, 298] on div "Update payment Cancel payment" at bounding box center [174, 293] width 20 height 20
click at [177, 291] on icon "button" at bounding box center [173, 292] width 11 height 11
click at [189, 325] on link "Update payment" at bounding box center [219, 322] width 111 height 26
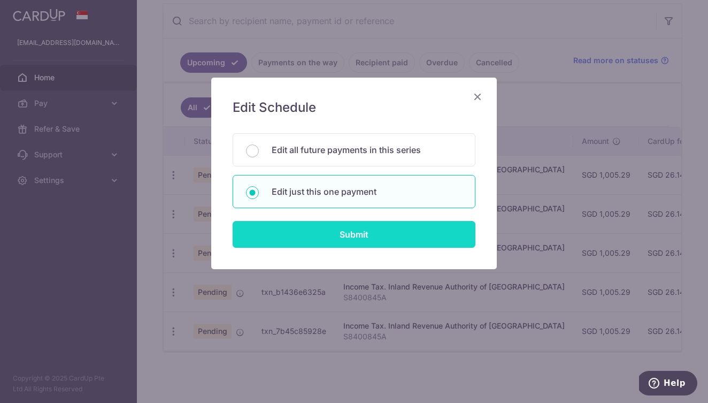
click at [266, 237] on input "Submit" at bounding box center [354, 234] width 243 height 27
radio input "true"
type input "1,005.29"
type input "[DATE]"
type input "S8400845A"
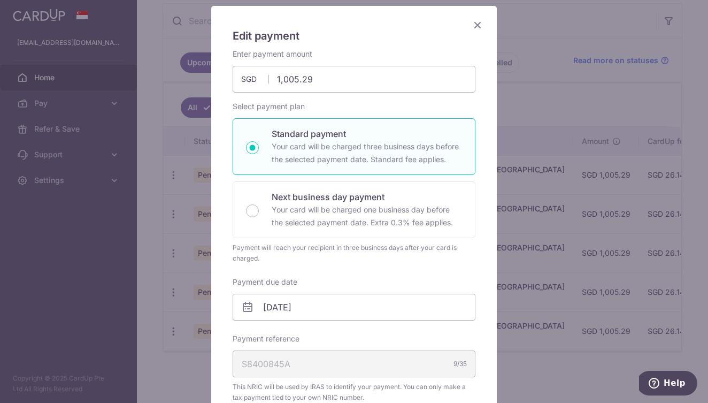
scroll to position [80, 0]
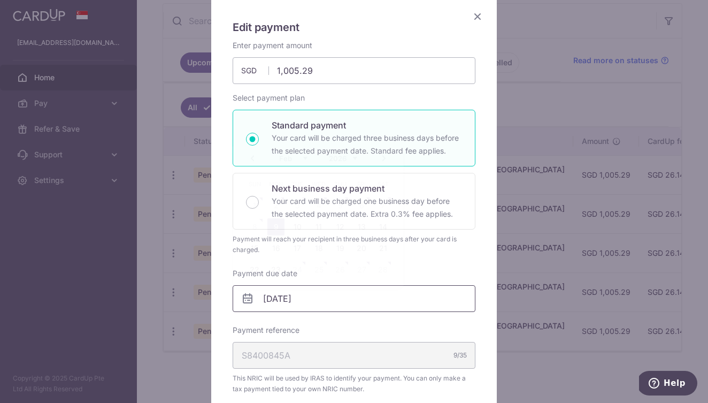
click at [280, 294] on input "[DATE]" at bounding box center [354, 298] width 243 height 27
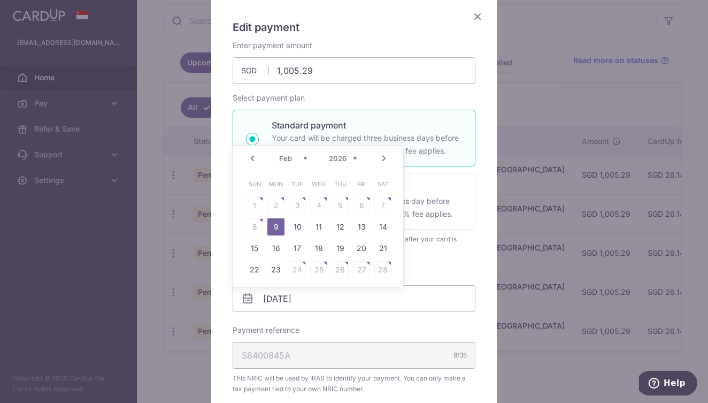
click at [255, 158] on link "Prev" at bounding box center [252, 158] width 13 height 13
click at [281, 292] on link "26" at bounding box center [276, 291] width 17 height 17
type input "[DATE]"
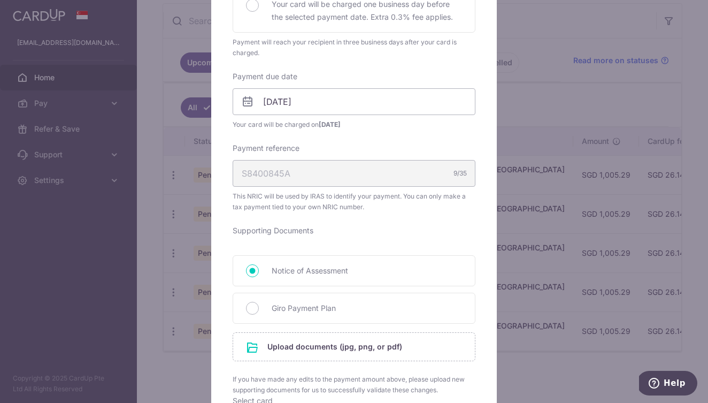
scroll to position [278, 0]
click at [262, 311] on div "Giro Payment Plan" at bounding box center [354, 307] width 243 height 31
click at [253, 307] on input "Giro Payment Plan" at bounding box center [252, 307] width 13 height 13
radio input "true"
click at [258, 340] on input "file" at bounding box center [354, 346] width 242 height 28
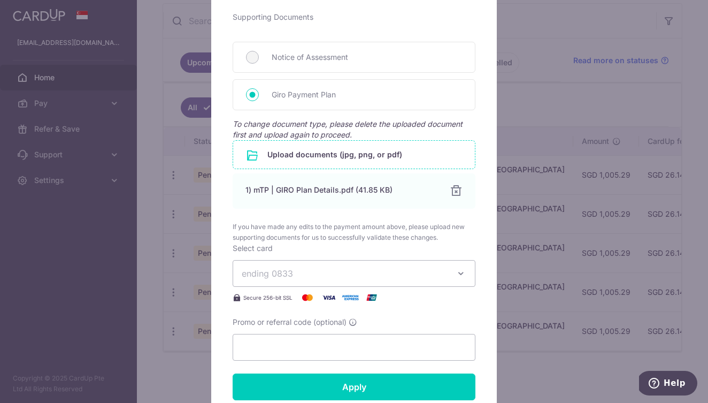
scroll to position [497, 0]
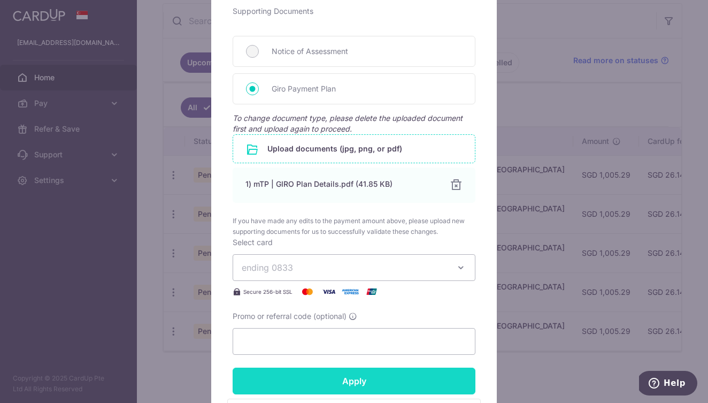
click at [292, 386] on input "Apply" at bounding box center [354, 381] width 243 height 27
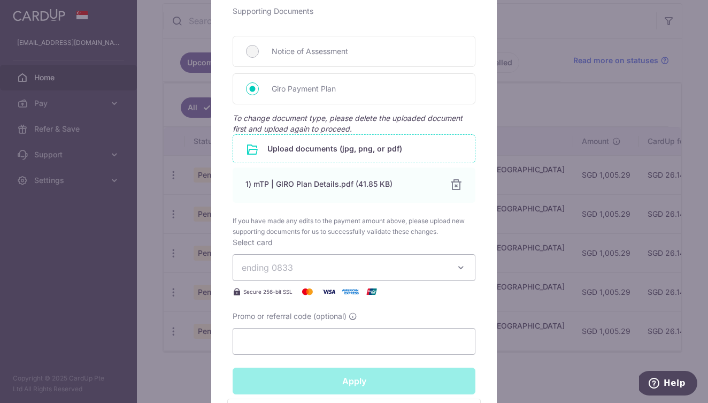
type input "Successfully Applied"
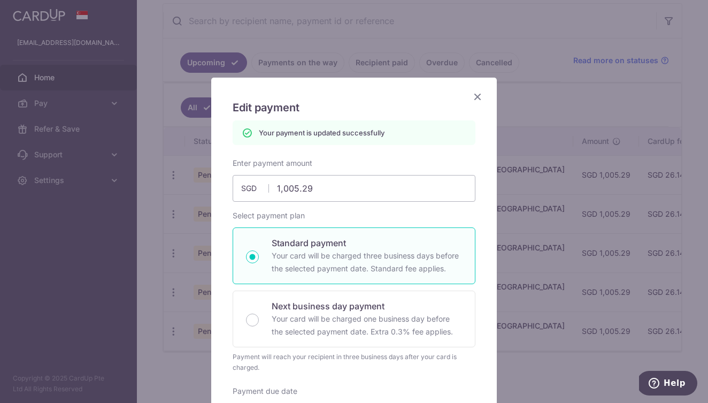
scroll to position [0, 0]
click at [480, 96] on icon "Close" at bounding box center [477, 96] width 13 height 13
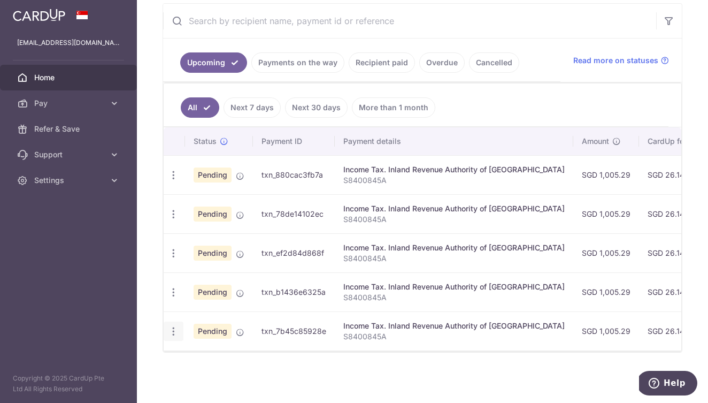
scroll to position [190, 0]
click at [175, 336] on icon "button" at bounding box center [173, 331] width 11 height 11
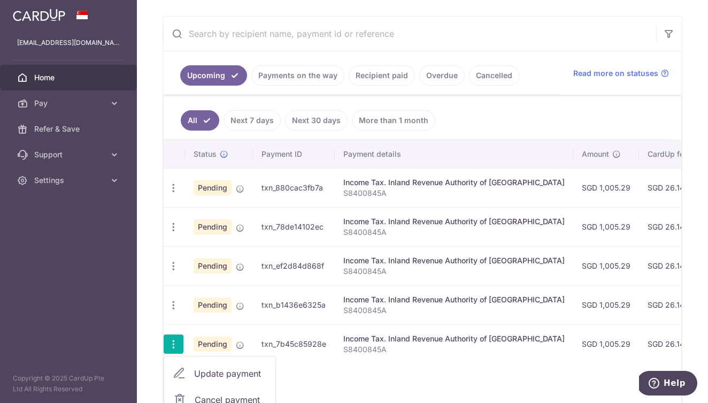
click at [174, 375] on icon at bounding box center [179, 373] width 13 height 13
radio input "true"
type input "1,005.29"
type input "[DATE]"
type input "S8400845A"
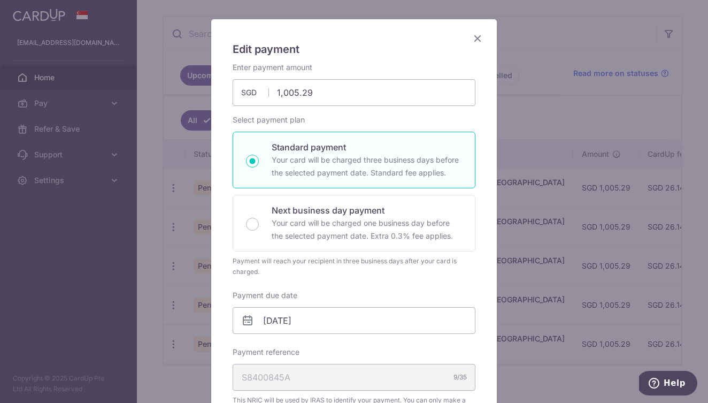
scroll to position [60, 0]
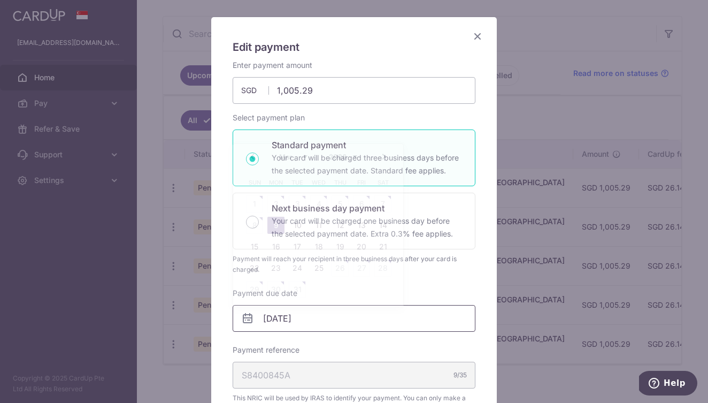
click at [279, 317] on input "09/03/2026" at bounding box center [354, 318] width 243 height 27
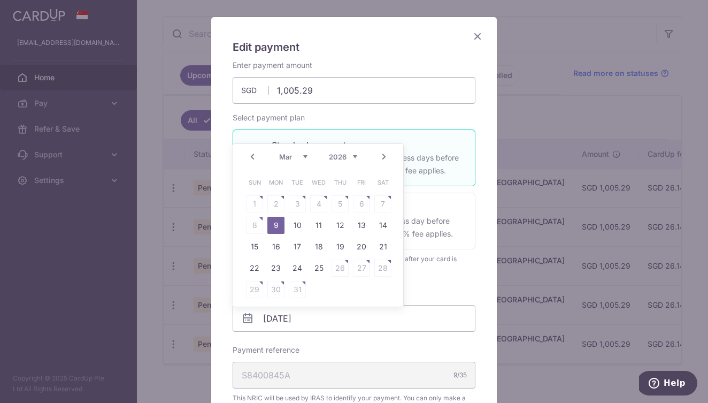
click at [253, 155] on link "Prev" at bounding box center [252, 156] width 13 height 13
click at [269, 267] on link "23" at bounding box center [276, 268] width 17 height 17
type input "[DATE]"
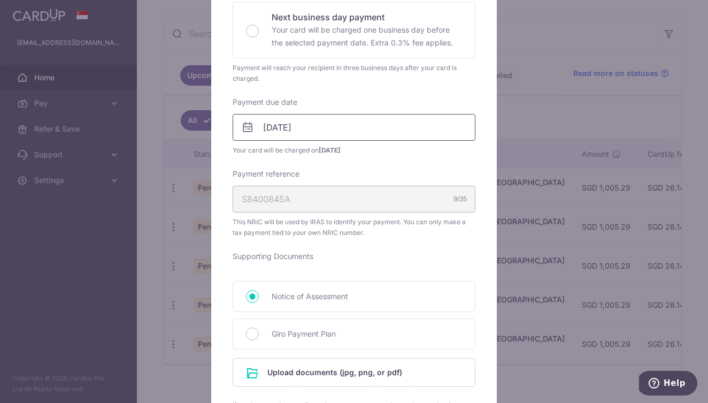
scroll to position [253, 0]
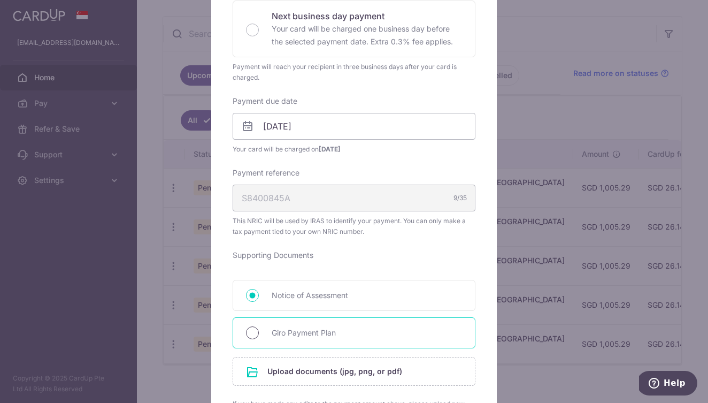
click at [255, 328] on input "Giro Payment Plan" at bounding box center [252, 332] width 13 height 13
radio input "true"
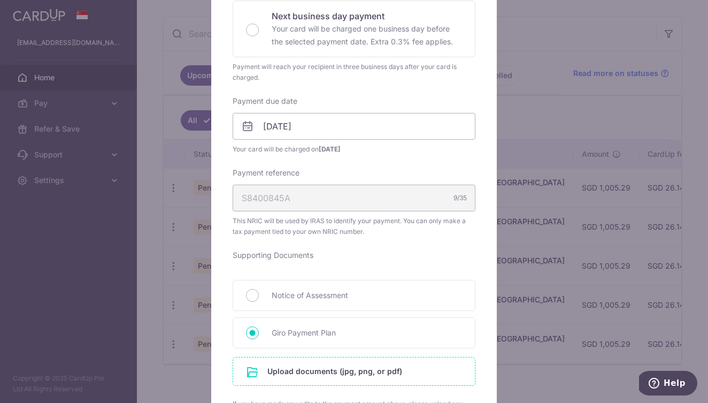
click at [293, 365] on input "file" at bounding box center [354, 371] width 242 height 28
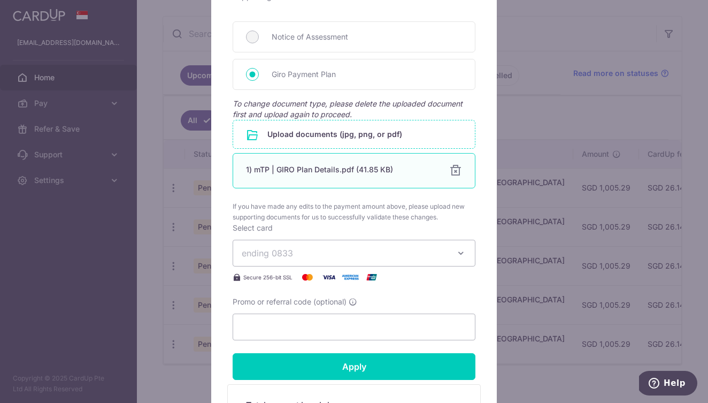
scroll to position [513, 0]
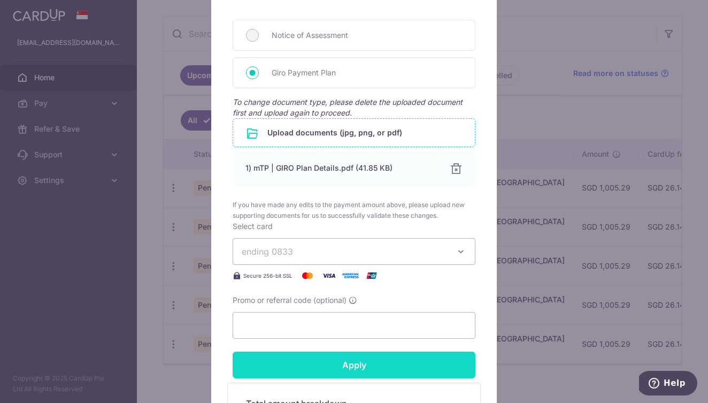
click at [415, 365] on input "Apply" at bounding box center [354, 365] width 243 height 27
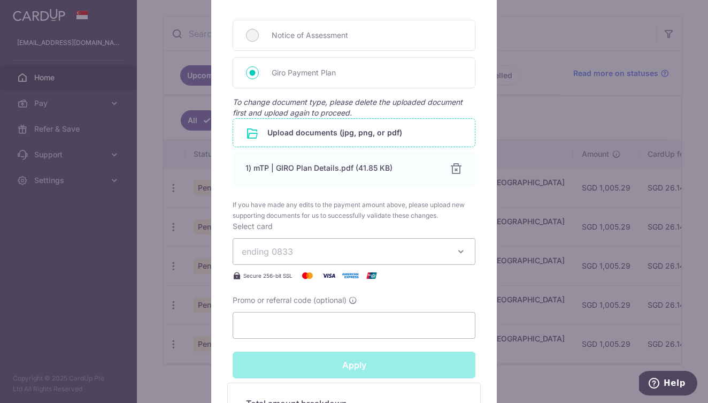
type input "Successfully Applied"
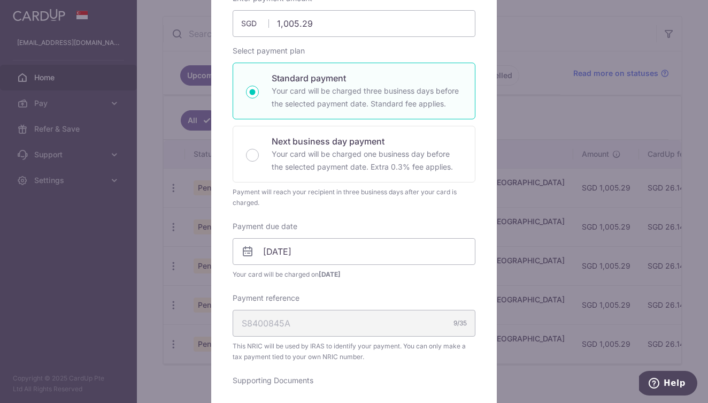
scroll to position [82, 0]
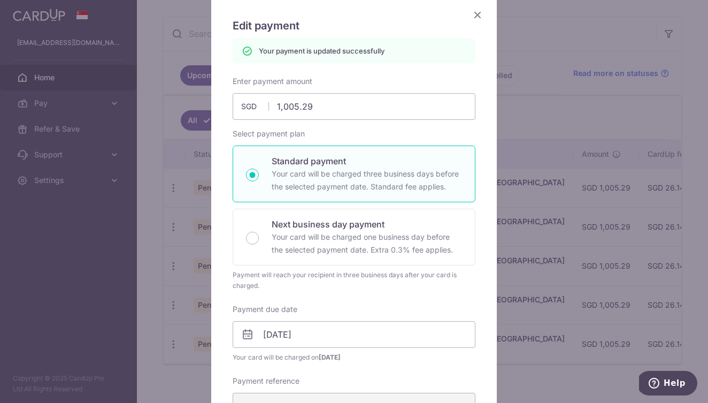
click at [478, 18] on icon "Close" at bounding box center [477, 14] width 13 height 13
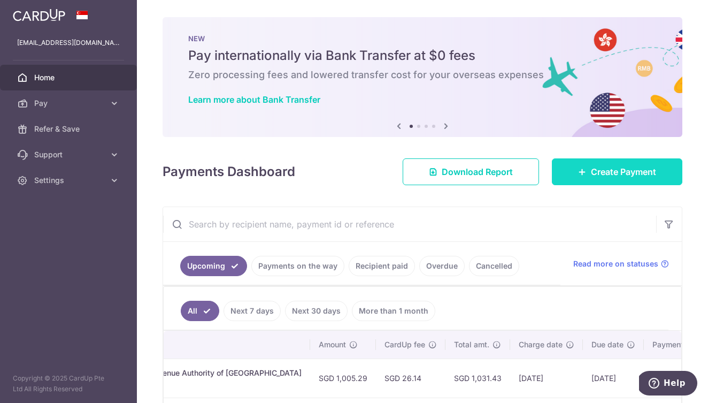
click at [585, 169] on icon at bounding box center [582, 171] width 9 height 9
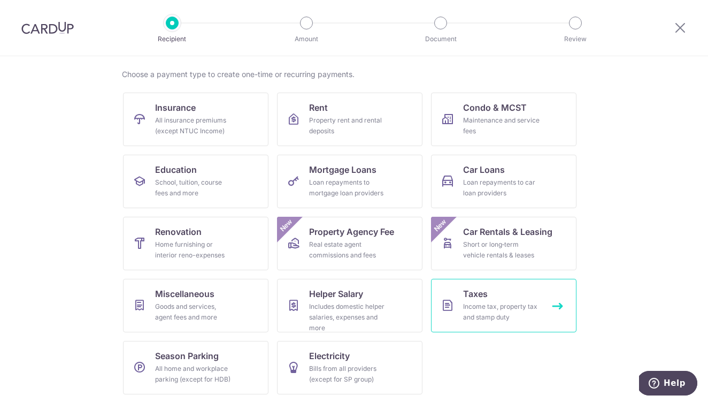
scroll to position [76, 0]
click at [462, 301] on link "Taxes Income tax, property tax and stamp duty" at bounding box center [504, 306] width 146 height 54
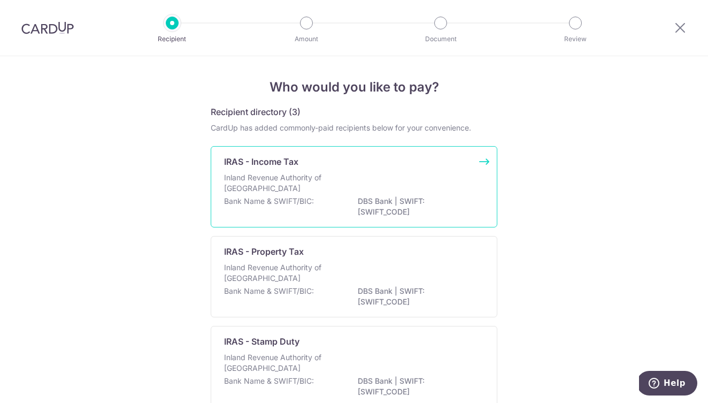
click at [377, 197] on p "DBS Bank | SWIFT: [SWIFT_CODE]" at bounding box center [418, 206] width 120 height 21
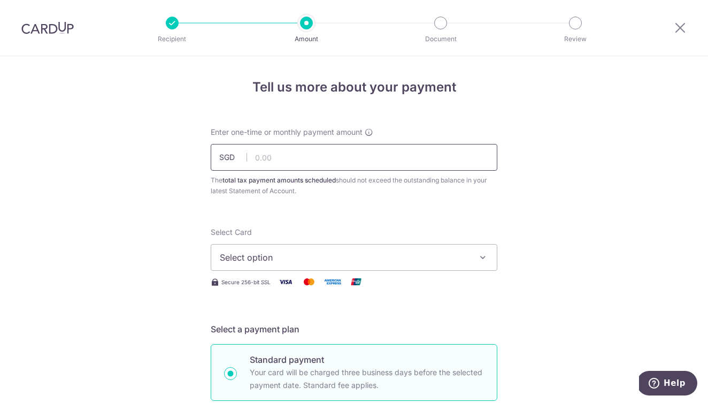
click at [361, 160] on input "text" at bounding box center [354, 157] width 287 height 27
type input "1,005.29"
click at [324, 262] on span "Select option" at bounding box center [344, 257] width 249 height 13
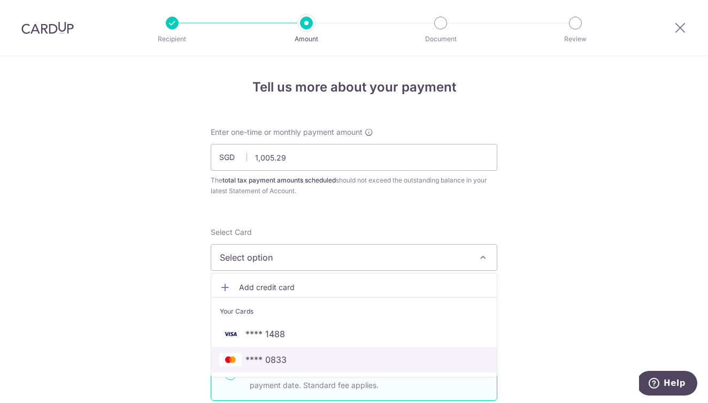
click at [294, 365] on span "**** 0833" at bounding box center [354, 359] width 269 height 13
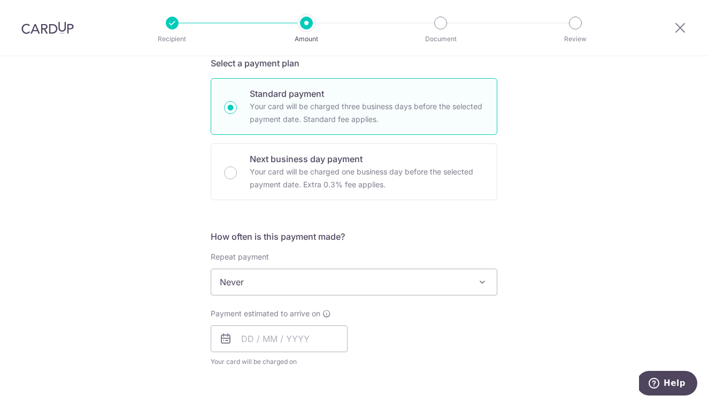
scroll to position [269, 0]
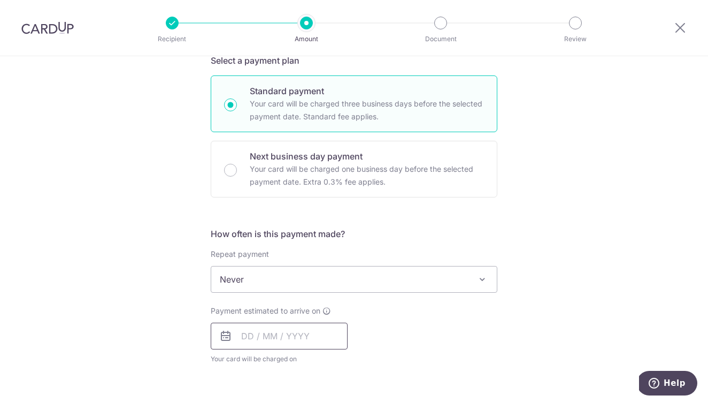
click at [293, 340] on input "text" at bounding box center [279, 336] width 137 height 27
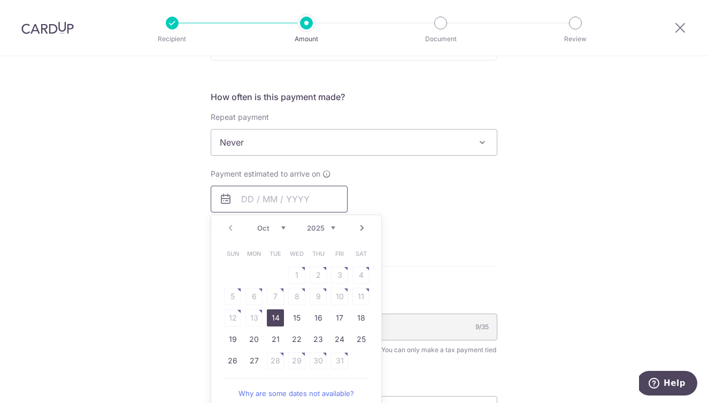
scroll to position [434, 0]
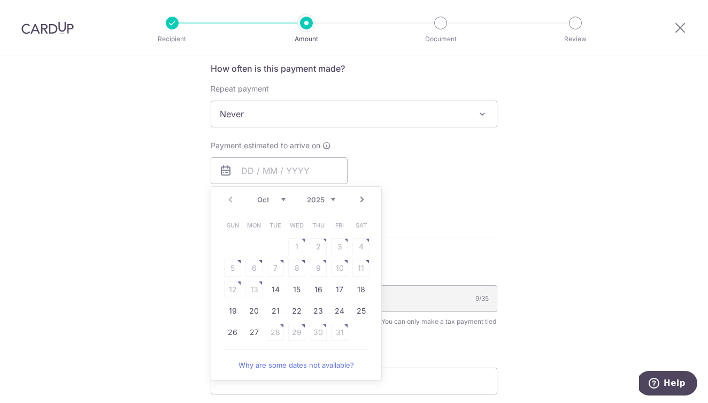
click at [331, 207] on div "Prev Next Oct Nov Dec 2025 2026" at bounding box center [296, 200] width 170 height 26
click at [332, 193] on div "Prev Next Oct Nov Dec 2025 2026" at bounding box center [296, 200] width 170 height 26
click at [297, 306] on link "25" at bounding box center [296, 310] width 17 height 17
type input "[DATE]"
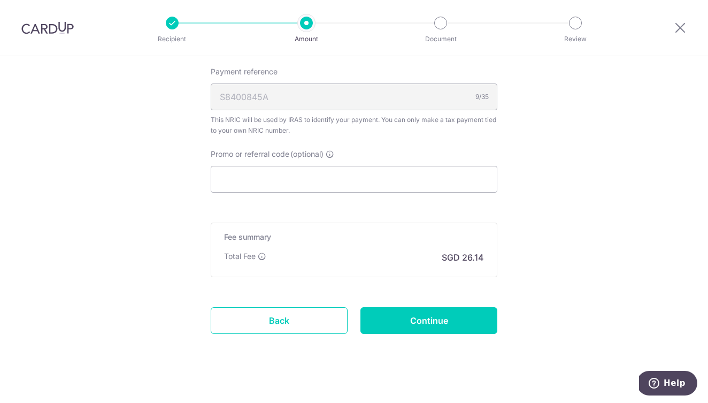
scroll to position [682, 0]
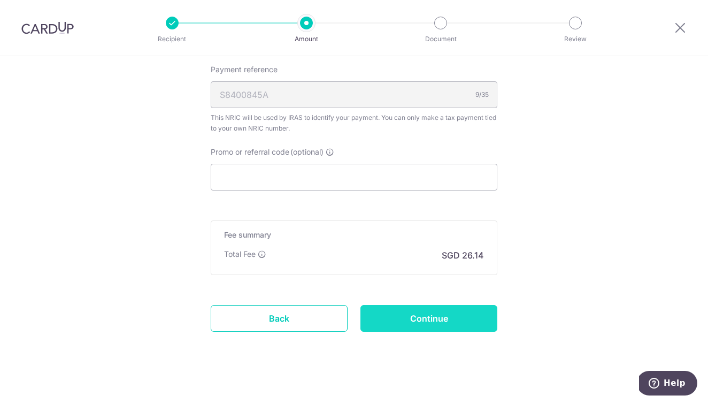
click at [399, 326] on input "Continue" at bounding box center [429, 318] width 137 height 27
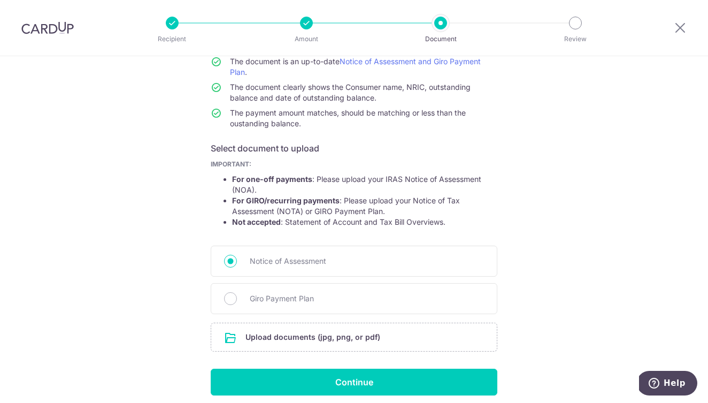
scroll to position [102, 0]
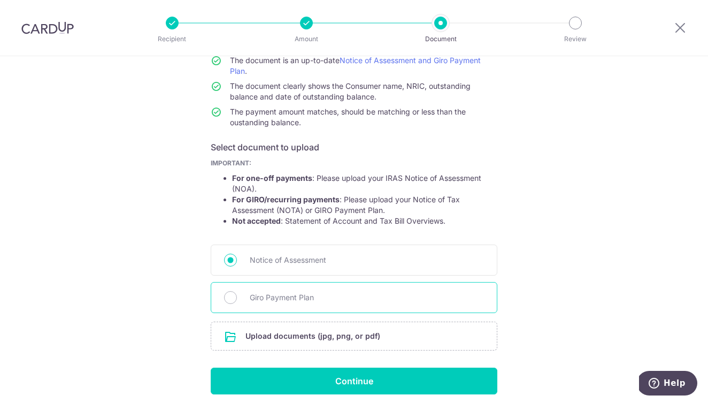
click at [399, 296] on span "Giro Payment Plan" at bounding box center [367, 297] width 234 height 13
click at [237, 296] on input "Giro Payment Plan" at bounding box center [230, 297] width 13 height 13
radio input "true"
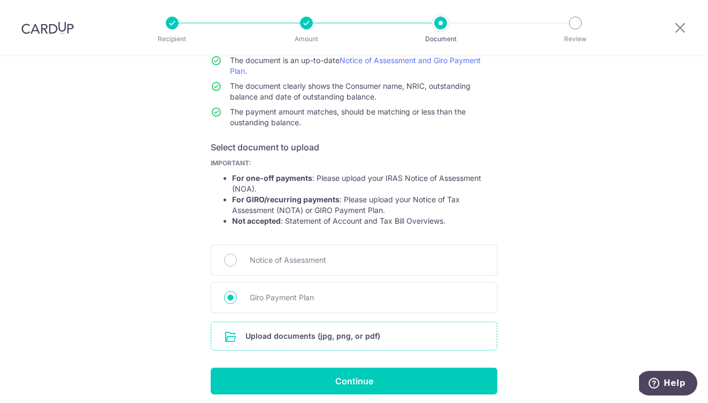
click at [373, 331] on input "file" at bounding box center [354, 336] width 286 height 28
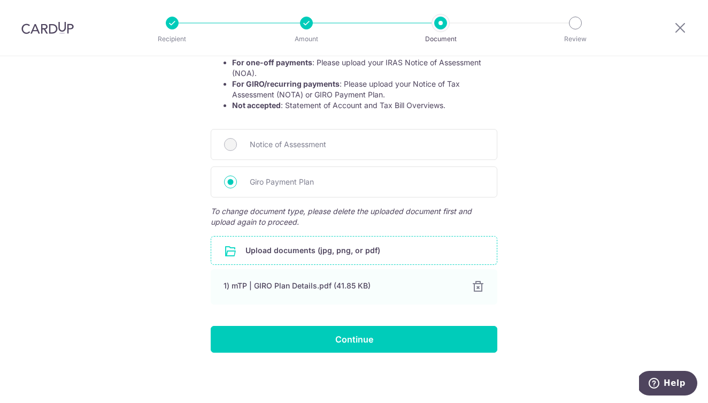
scroll to position [217, 0]
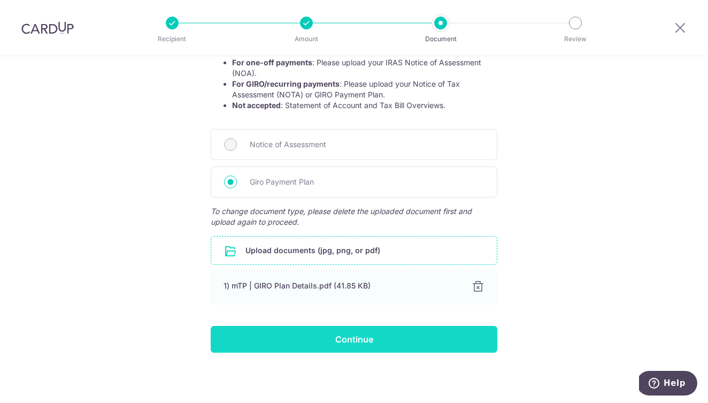
click at [459, 345] on input "Continue" at bounding box center [354, 339] width 287 height 27
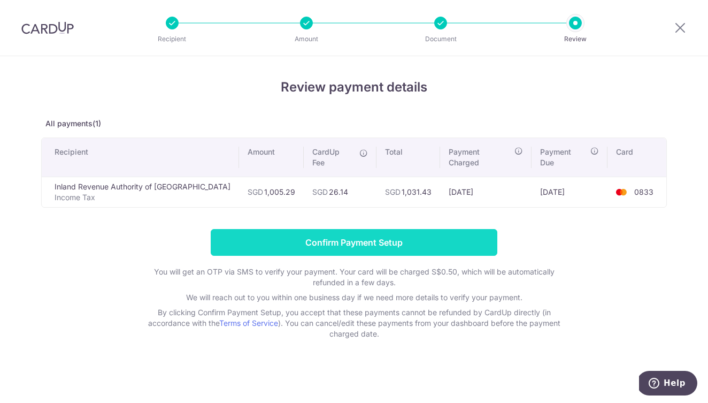
click at [401, 233] on input "Confirm Payment Setup" at bounding box center [354, 242] width 287 height 27
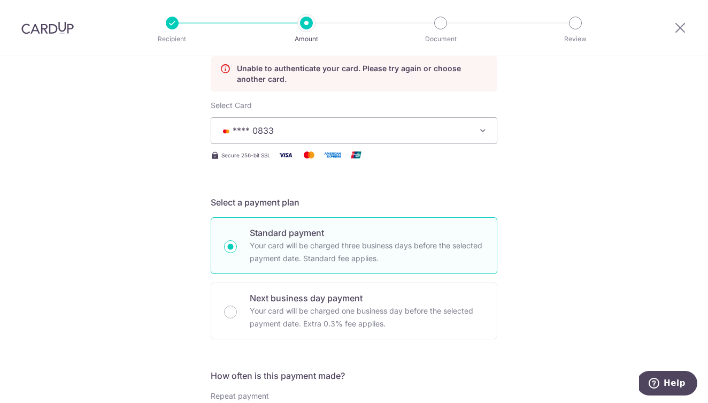
click at [67, 30] on img at bounding box center [47, 27] width 52 height 13
click at [680, 25] on icon at bounding box center [680, 27] width 13 height 13
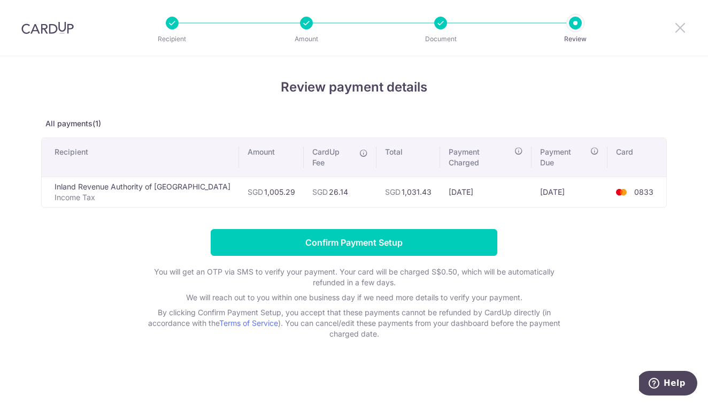
click at [685, 28] on icon at bounding box center [680, 27] width 13 height 13
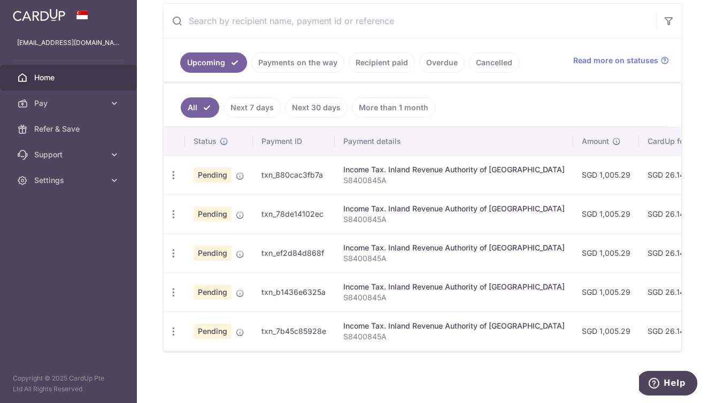
scroll to position [190, 0]
click at [174, 177] on icon "button" at bounding box center [173, 175] width 11 height 11
click at [196, 226] on span "Cancel payment" at bounding box center [231, 230] width 72 height 13
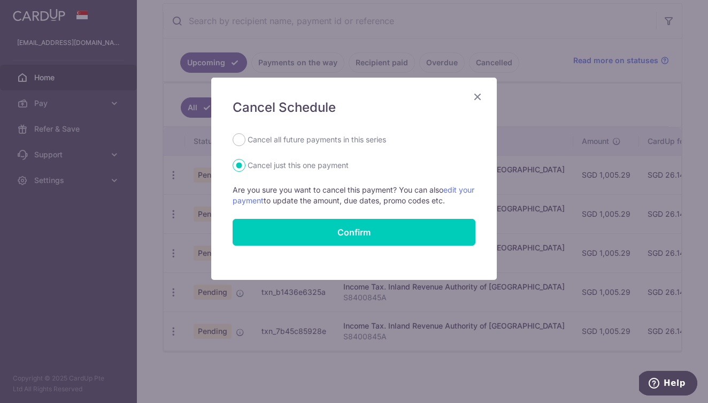
click at [252, 144] on label "Cancel all future payments in this series" at bounding box center [317, 139] width 139 height 13
click at [246, 144] on input "Cancel all future payments in this series" at bounding box center [239, 139] width 13 height 13
radio input "true"
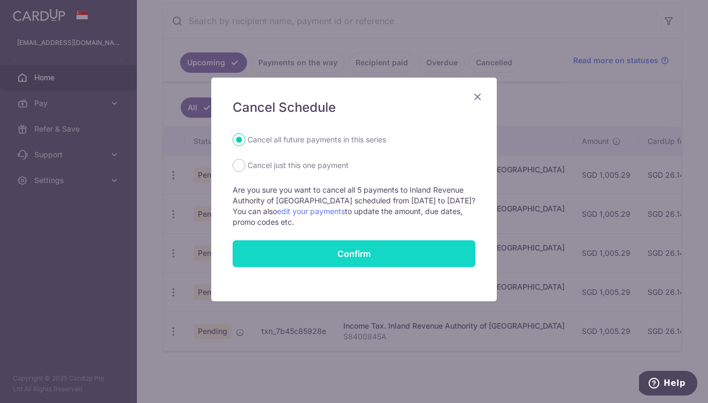
click at [279, 252] on button "Confirm" at bounding box center [354, 253] width 243 height 27
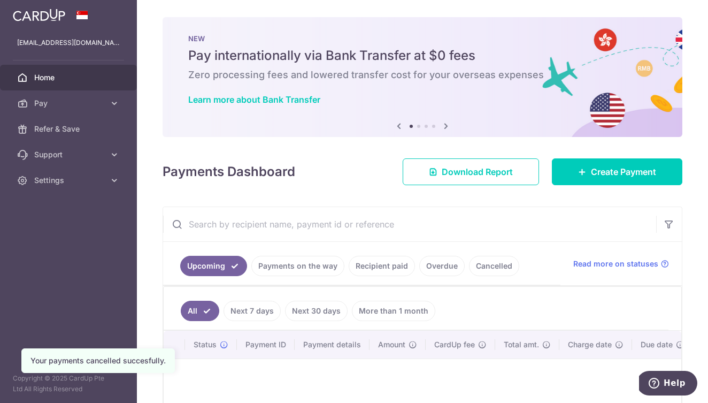
scroll to position [51, 0]
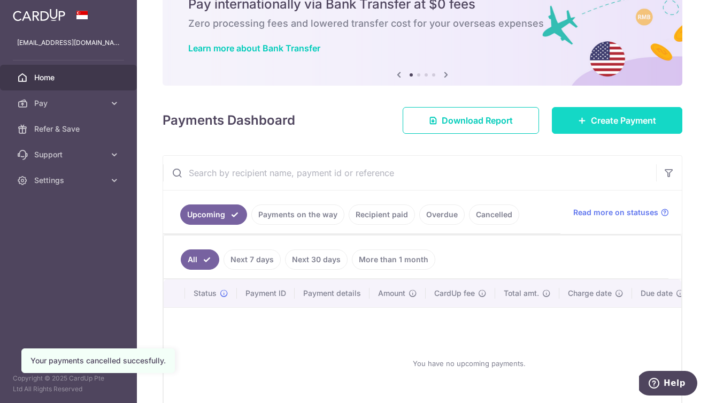
click at [582, 113] on link "Create Payment" at bounding box center [617, 120] width 131 height 27
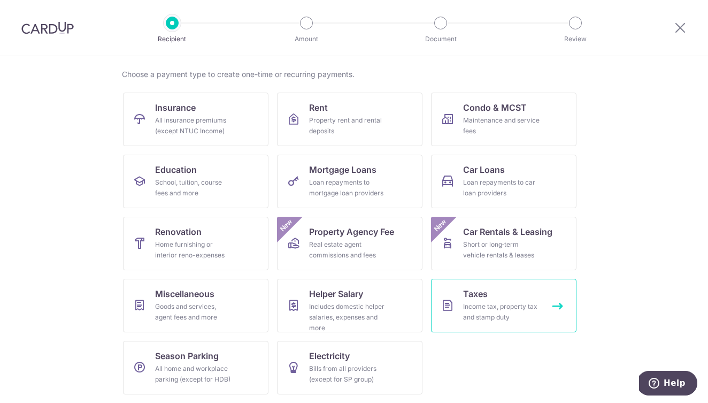
scroll to position [76, 0]
click at [457, 315] on link "Taxes Income tax, property tax and stamp duty" at bounding box center [504, 306] width 146 height 54
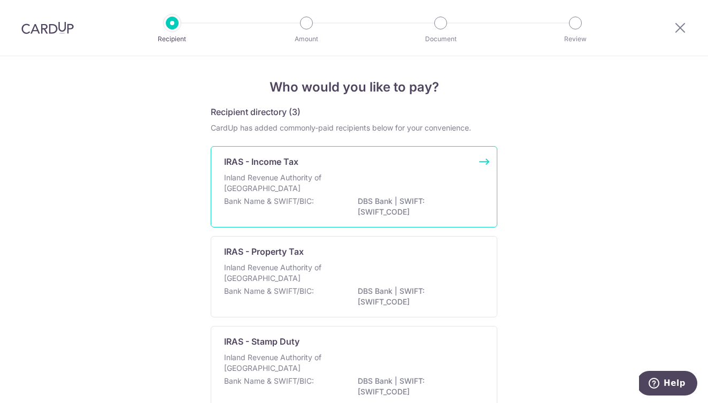
click at [343, 177] on div "Inland Revenue Authority of [GEOGRAPHIC_DATA]" at bounding box center [354, 184] width 260 height 24
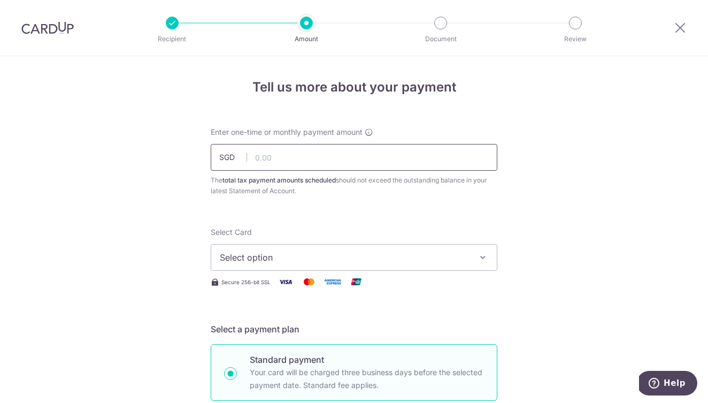
click at [347, 155] on input "text" at bounding box center [354, 157] width 287 height 27
type input "1,005.29"
click at [317, 256] on span "Select option" at bounding box center [344, 257] width 249 height 13
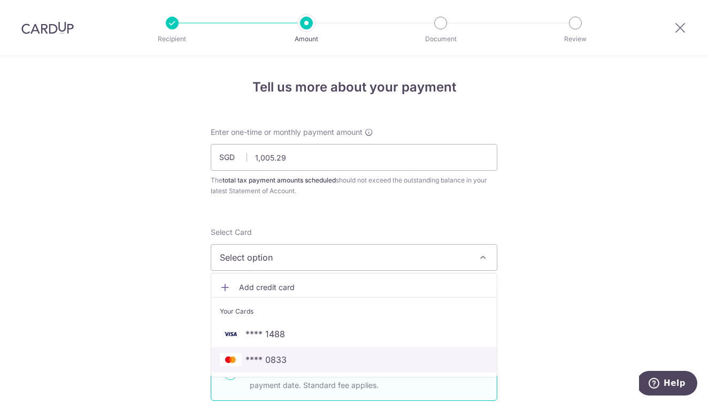
click at [293, 353] on link "**** 0833" at bounding box center [354, 360] width 286 height 26
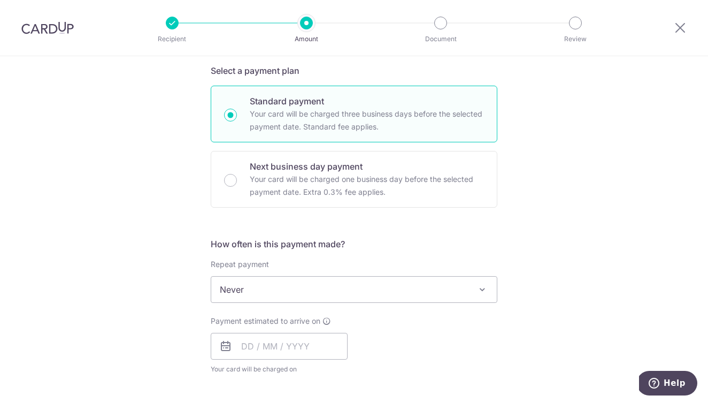
scroll to position [260, 0]
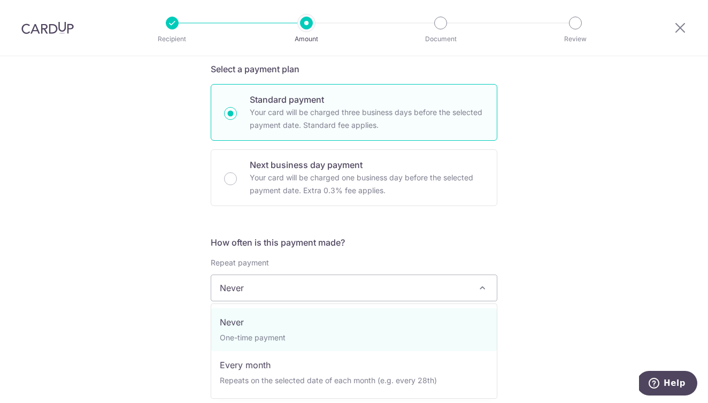
click at [313, 283] on span "Never" at bounding box center [354, 288] width 286 height 26
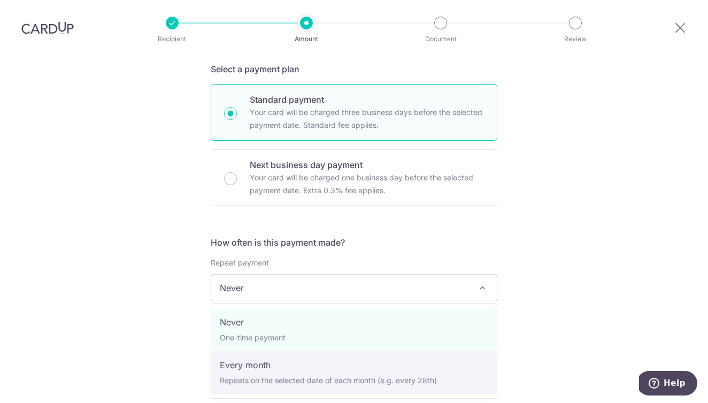
select select "3"
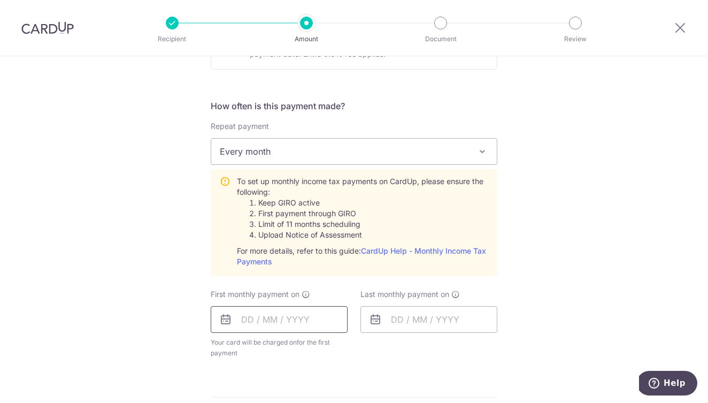
scroll to position [398, 0]
click at [306, 318] on input "text" at bounding box center [279, 318] width 137 height 27
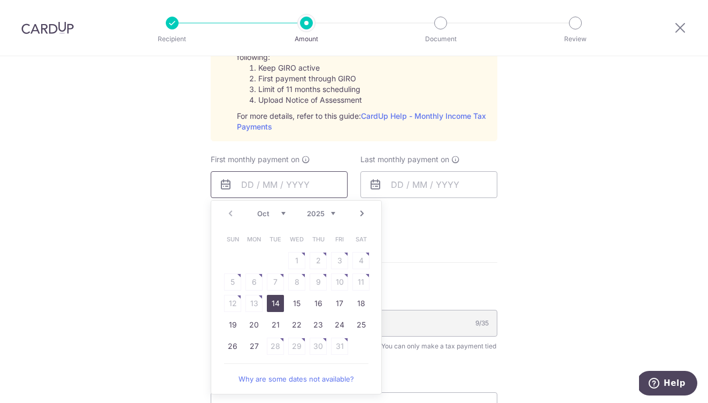
scroll to position [534, 0]
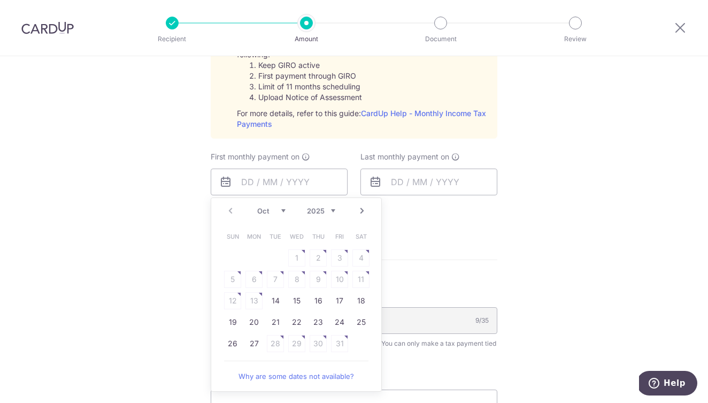
click at [361, 209] on link "Next" at bounding box center [362, 210] width 13 height 13
click at [360, 215] on link "Next" at bounding box center [362, 210] width 13 height 13
click at [231, 212] on link "Prev" at bounding box center [230, 210] width 13 height 13
click at [256, 346] on link "24" at bounding box center [254, 343] width 17 height 17
type input "24/11/2025"
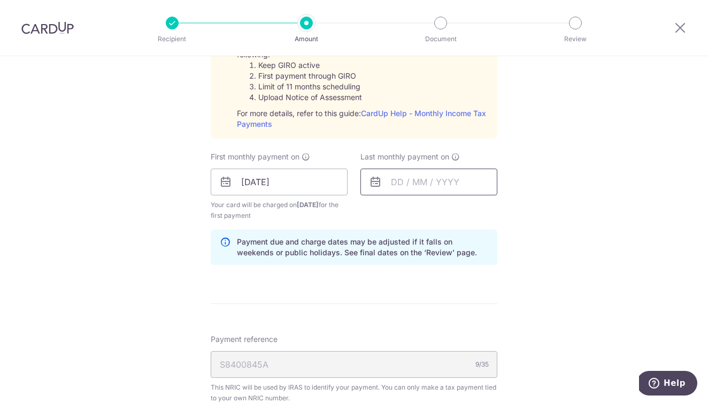
click at [407, 176] on input "text" at bounding box center [429, 182] width 137 height 27
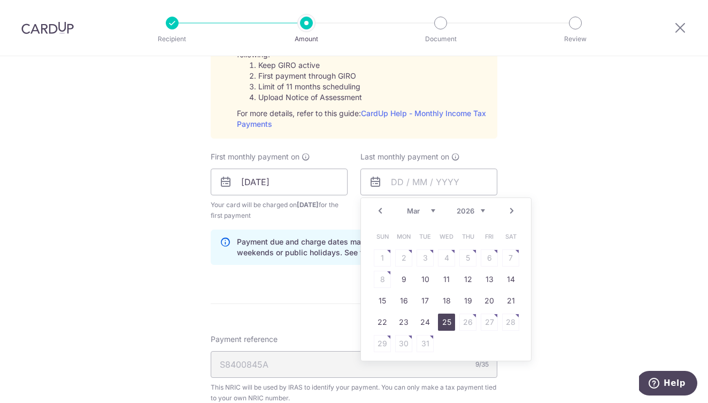
click at [449, 323] on link "25" at bounding box center [446, 322] width 17 height 17
type input "25/03/2026"
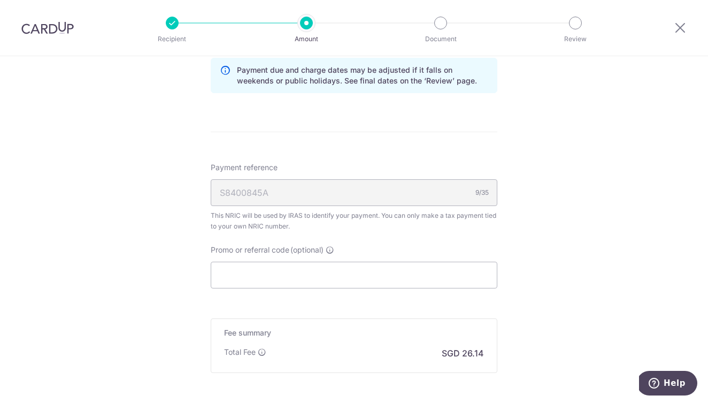
scroll to position [761, 0]
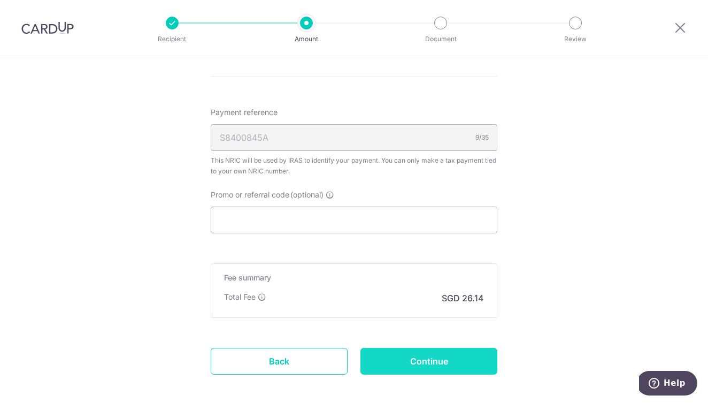
click at [449, 356] on input "Continue" at bounding box center [429, 361] width 137 height 27
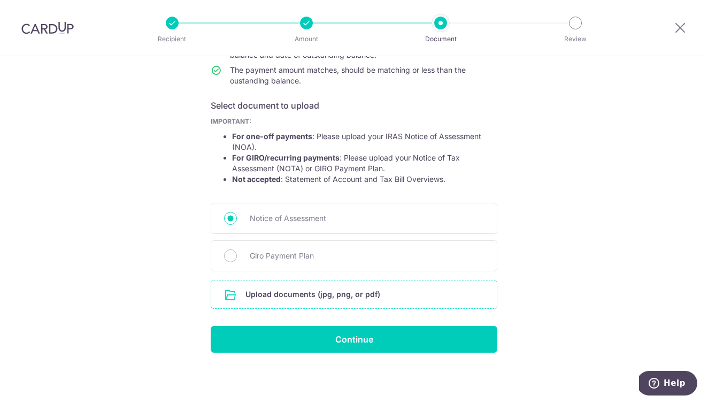
scroll to position [143, 0]
click at [403, 263] on div "Giro Payment Plan" at bounding box center [354, 255] width 287 height 31
click at [242, 253] on div "Giro Payment Plan" at bounding box center [354, 255] width 287 height 31
click at [228, 254] on input "Giro Payment Plan" at bounding box center [230, 255] width 13 height 13
radio input "true"
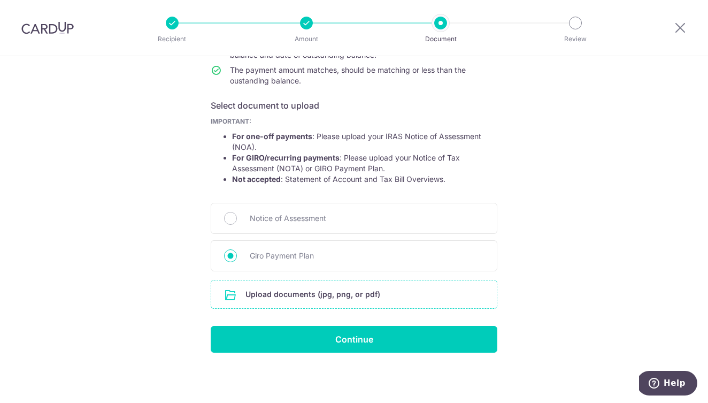
click at [247, 289] on input "file" at bounding box center [354, 294] width 286 height 28
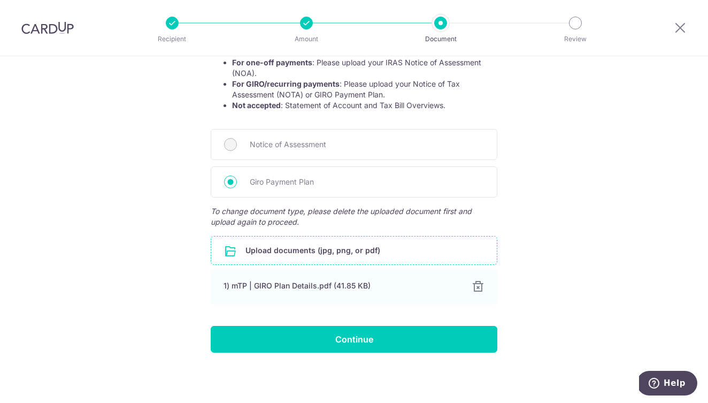
scroll to position [217, 0]
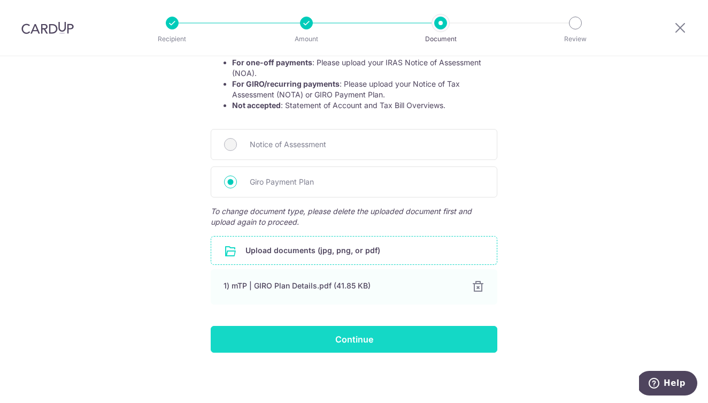
click at [338, 339] on input "Continue" at bounding box center [354, 339] width 287 height 27
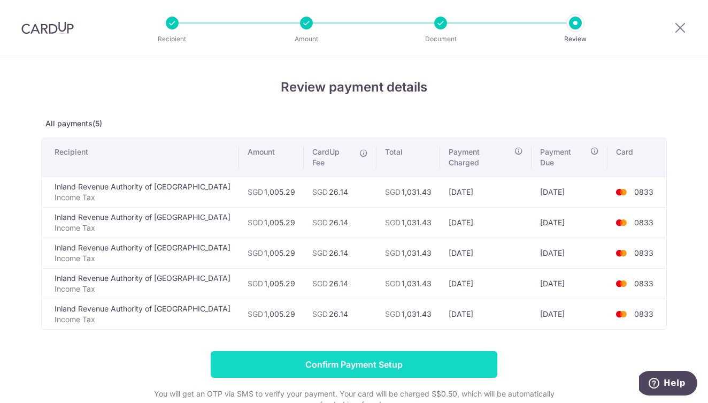
click at [379, 360] on input "Confirm Payment Setup" at bounding box center [354, 364] width 287 height 27
